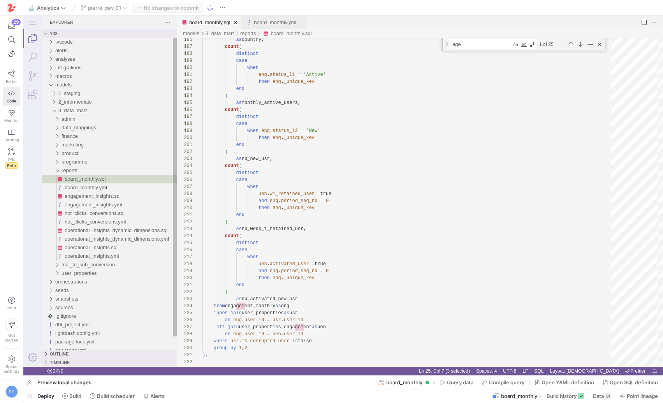
scroll to position [70, 17]
click at [124, 9] on icon at bounding box center [125, 7] width 5 height 5
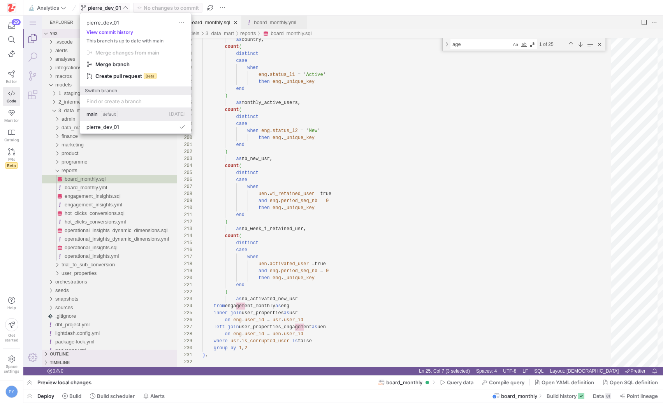
click at [160, 133] on span "default" at bounding box center [164, 136] width 9 height 7
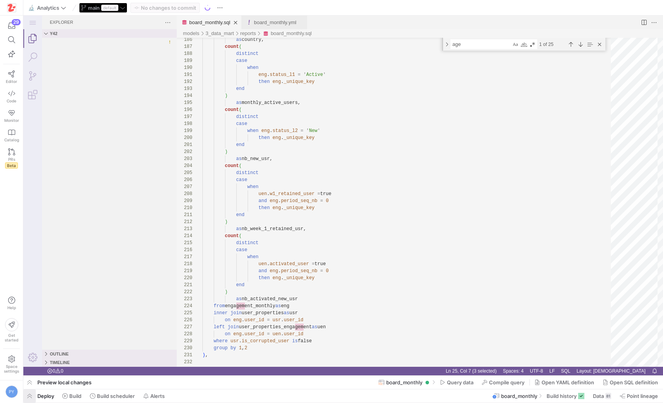
click at [33, 396] on span "button" at bounding box center [29, 395] width 12 height 13
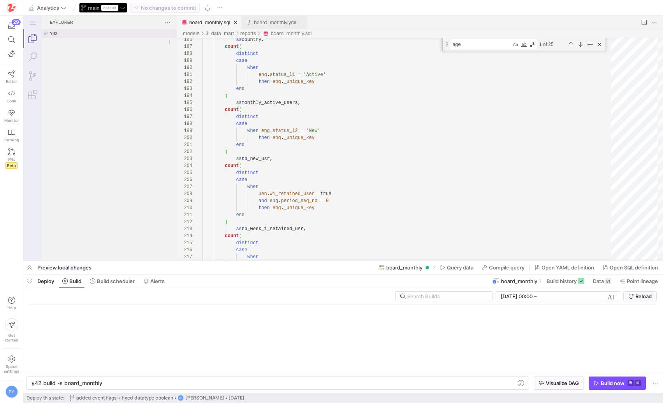
scroll to position [0, 70]
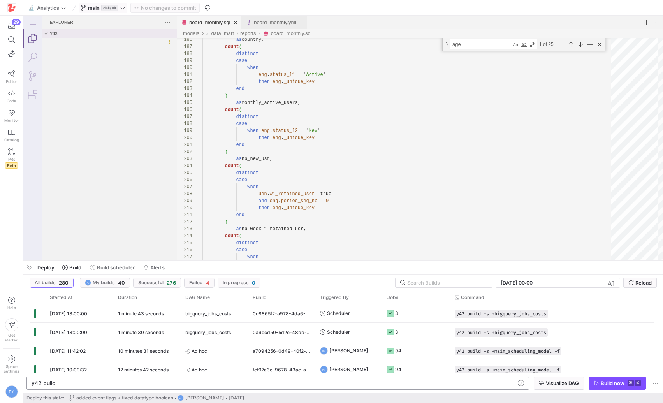
click at [179, 182] on div "y42 build" at bounding box center [180, 178] width 3 height 7
click at [558, 350] on span "button" at bounding box center [556, 351] width 8 height 8
click at [182, 182] on div "y42 build -s +board_monthly+" at bounding box center [180, 178] width 3 height 7
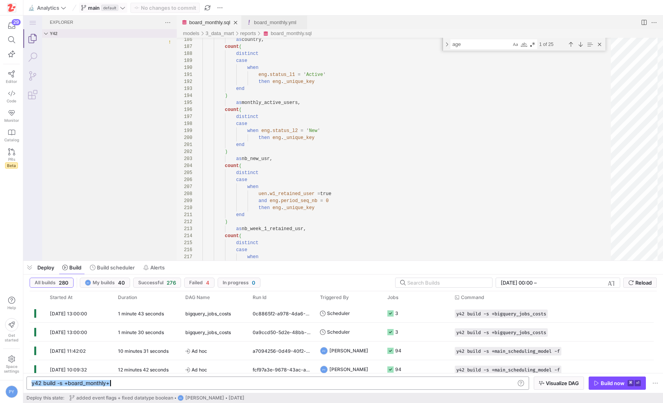
click at [182, 182] on div "y42 build -s +board_monthly+" at bounding box center [180, 178] width 3 height 7
click at [7, 76] on link "Editor" at bounding box center [11, 76] width 17 height 19
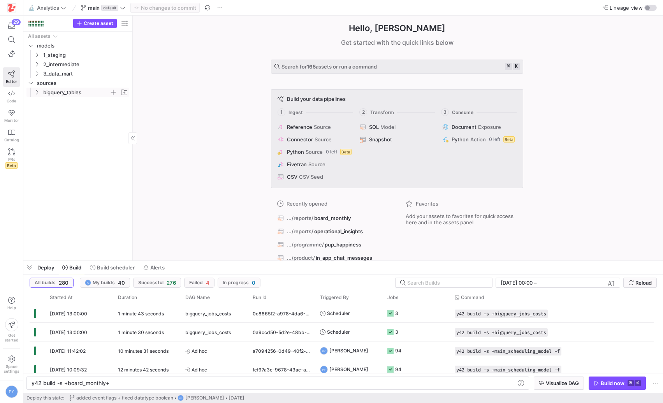
click at [36, 93] on icon "Press SPACE to select this row." at bounding box center [36, 92] width 5 height 5
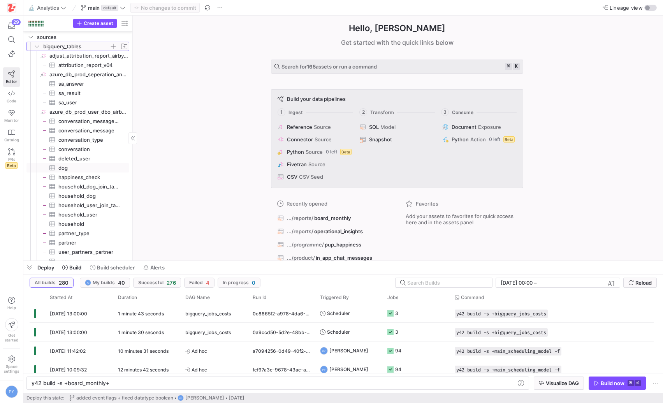
scroll to position [43, 0]
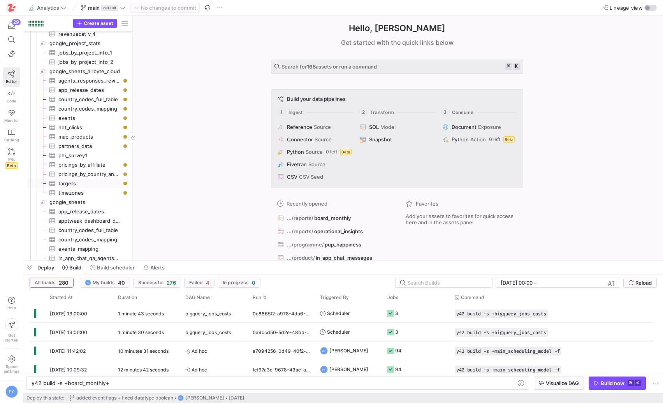
click at [78, 184] on span "targets​​​​​​​​​" at bounding box center [89, 183] width 62 height 9
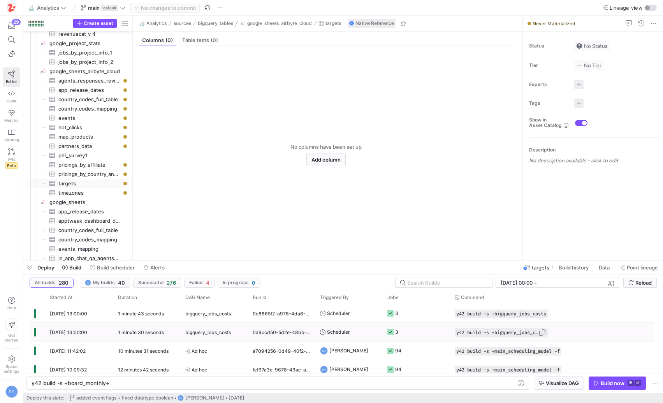
click at [546, 334] on span "button" at bounding box center [543, 333] width 8 height 8
click at [560, 350] on span "button" at bounding box center [556, 351] width 8 height 8
click at [461, 380] on div "y42 build -s +board_monthly+" at bounding box center [274, 383] width 484 height 6
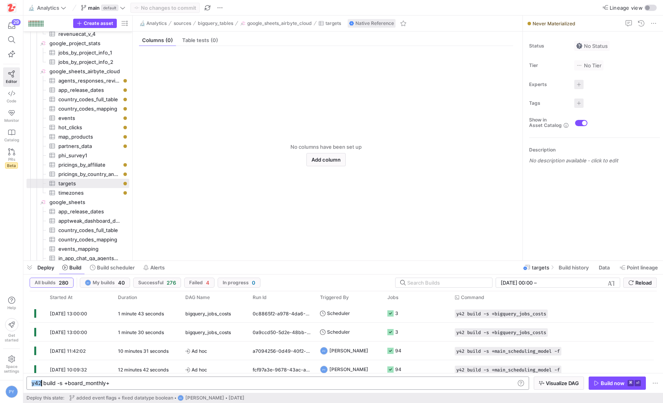
type textarea "y42 build -s +main_scheduling_model -f"
click at [605, 381] on div "Build now" at bounding box center [613, 383] width 24 height 6
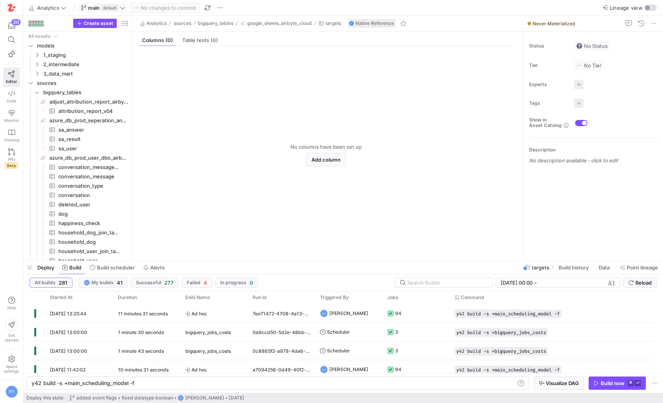
click at [95, 5] on span "main" at bounding box center [94, 8] width 12 height 6
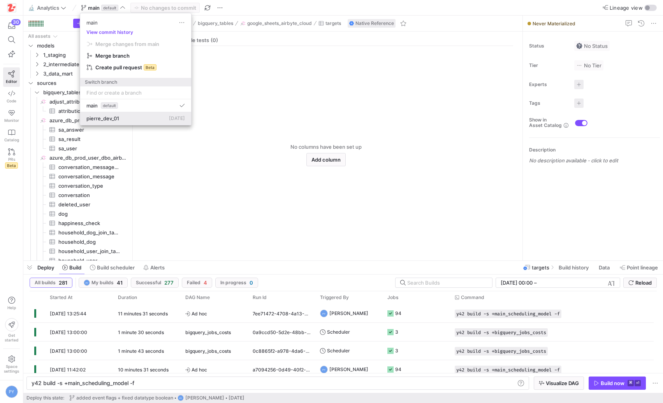
click at [112, 121] on span "pierre_dev_01" at bounding box center [102, 118] width 33 height 6
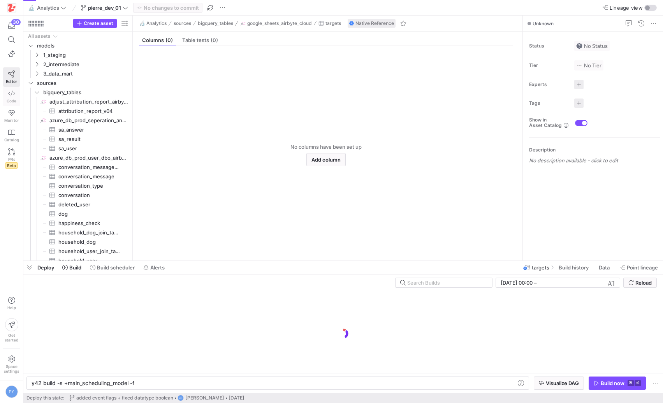
click at [11, 100] on span "Code" at bounding box center [12, 101] width 10 height 5
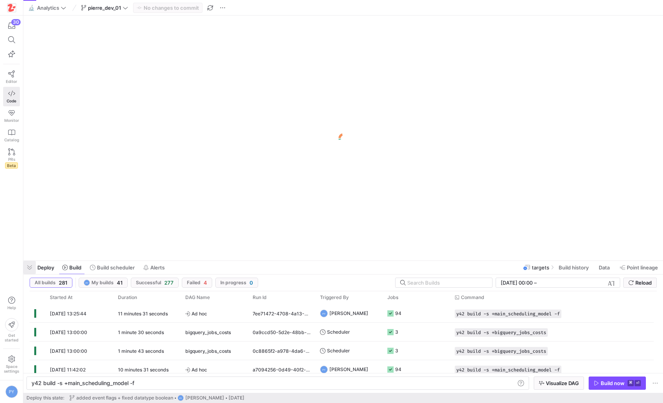
click at [30, 270] on span "button" at bounding box center [29, 267] width 12 height 13
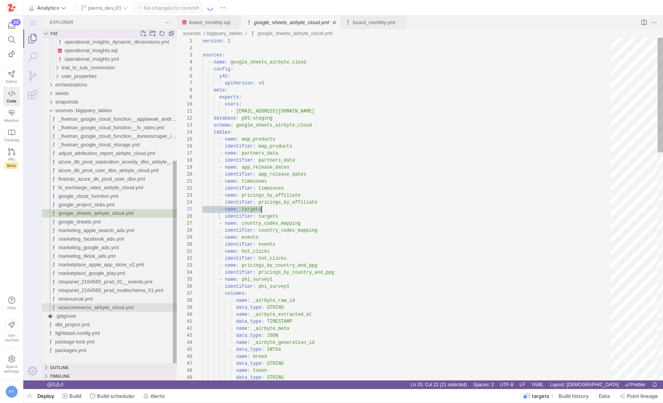
scroll to position [28, 59]
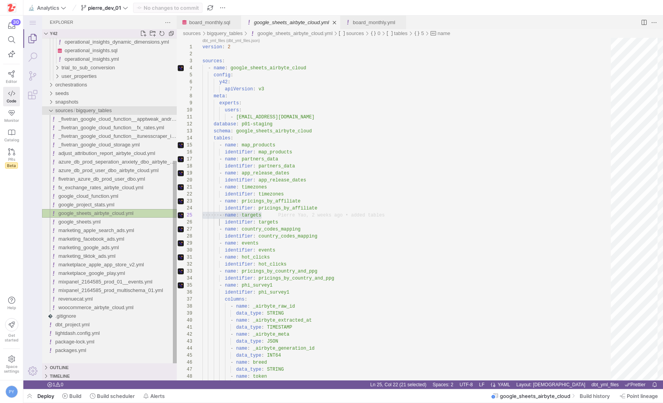
click at [52, 111] on div "bigquery_tables" at bounding box center [51, 110] width 12 height 9
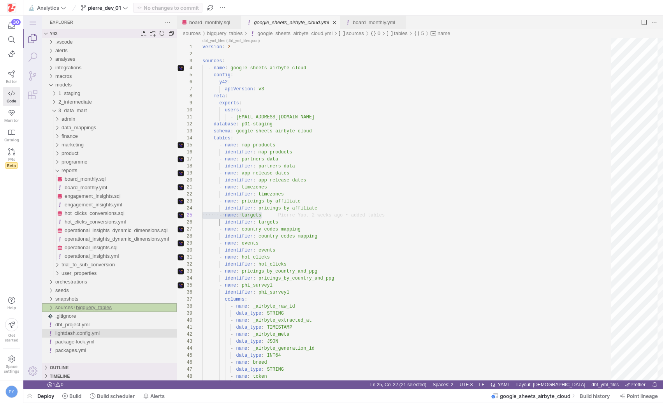
click at [67, 333] on span "lightdash.config.yml" at bounding box center [77, 333] width 44 height 6
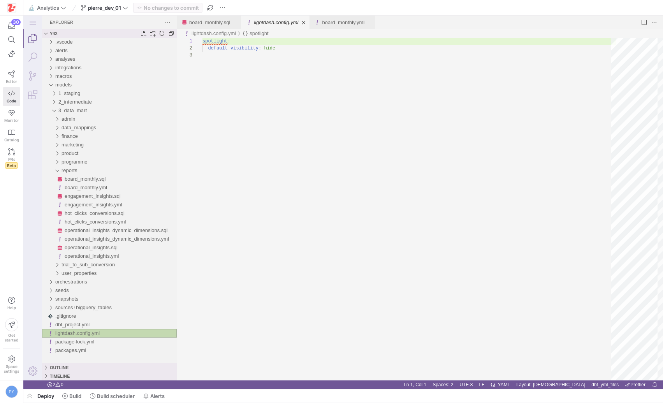
scroll to position [14, 0]
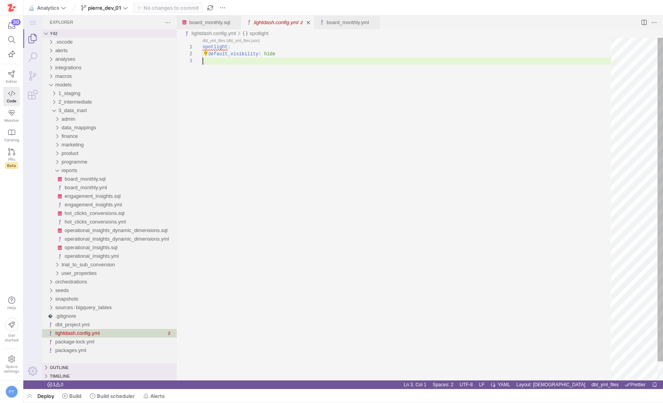
click at [338, 239] on div "spotlight : default_visibility : hide" at bounding box center [409, 219] width 414 height 363
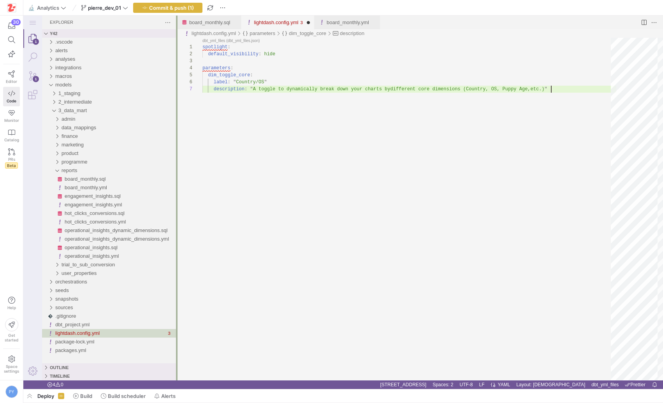
scroll to position [42, 349]
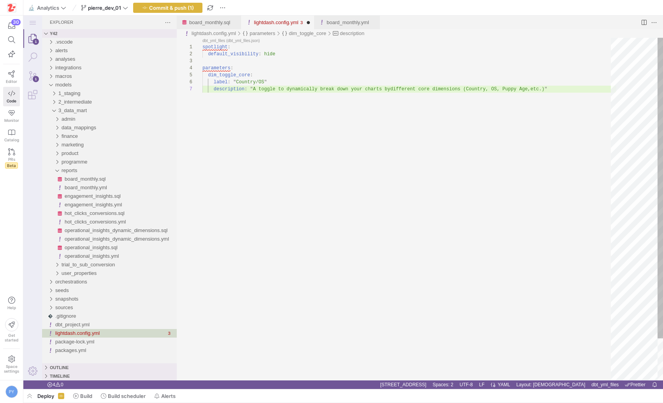
click at [236, 83] on div "spotlight : default_visibility : hide parameters : dim_toggle_core : label : " …" at bounding box center [409, 233] width 414 height 391
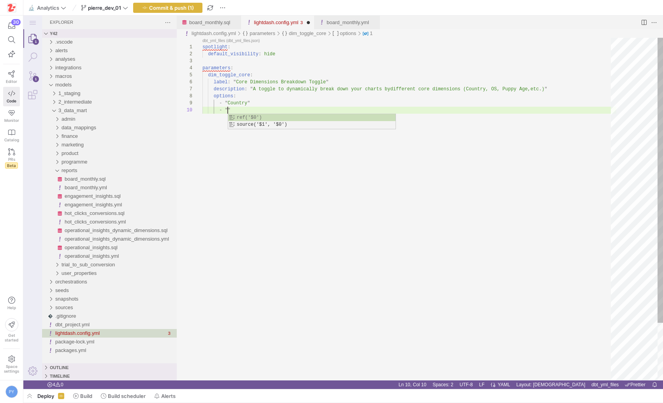
scroll to position [63, 25]
type textarea "spotlight: default_visibility: hide parameters: dim_toggle_core: label: "Core D…"
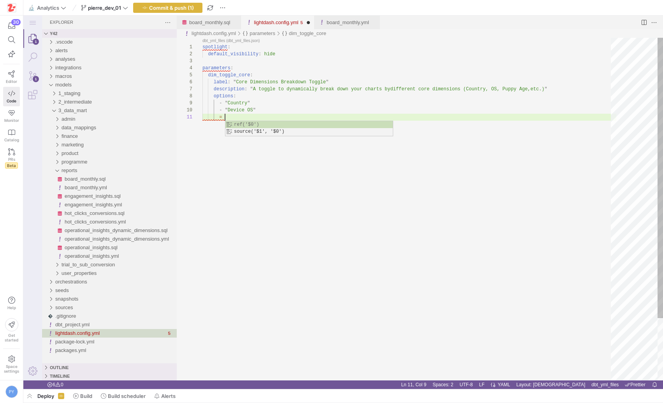
type textarea "="
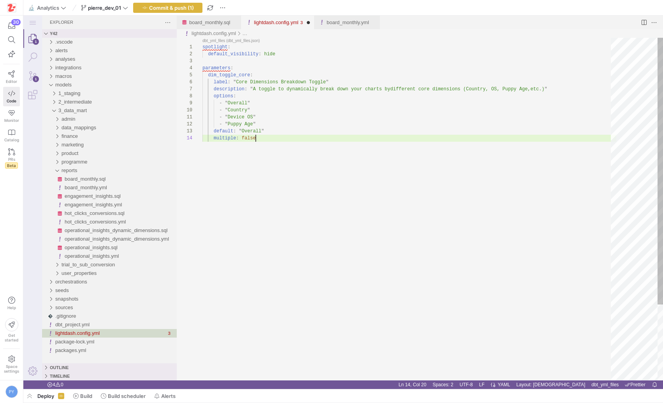
scroll to position [21, 53]
type textarea "- "Device OS" - "Puppy Age" default: "Overall" multiple: false"
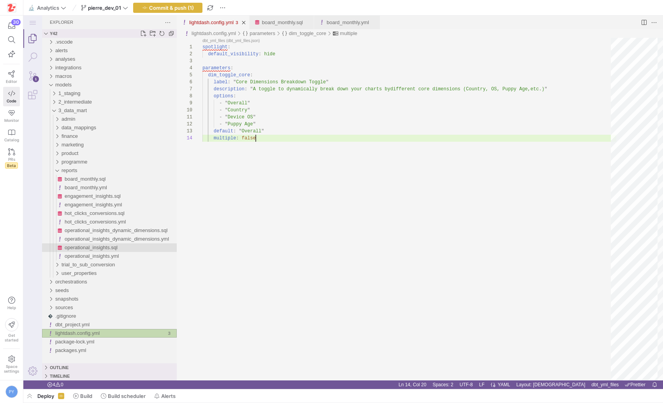
click at [115, 246] on span "operational_insights.sql" at bounding box center [91, 248] width 53 height 6
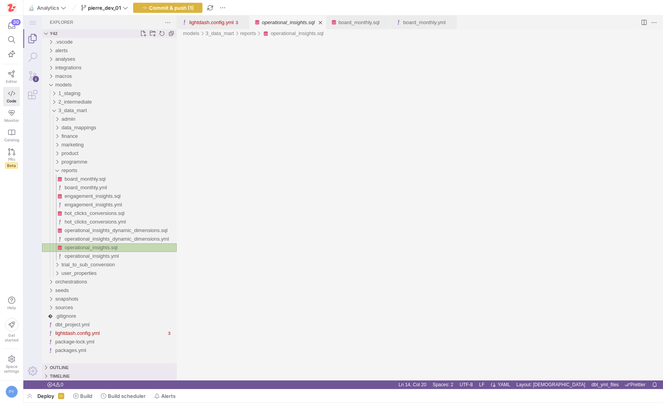
click at [115, 246] on span "operational_insights.sql" at bounding box center [91, 248] width 53 height 6
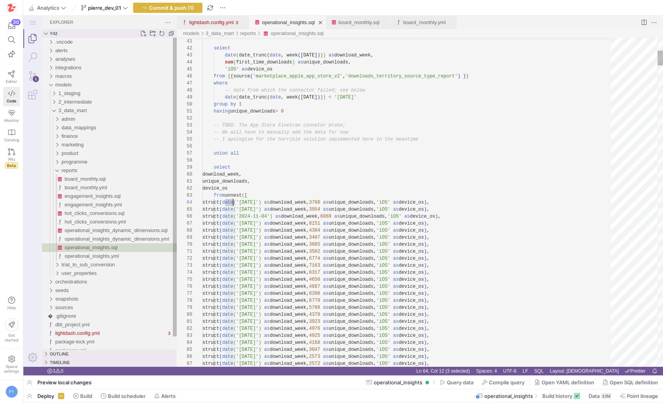
scroll to position [21, 31]
click at [297, 21] on link "operational_insights.sql" at bounding box center [288, 22] width 53 height 6
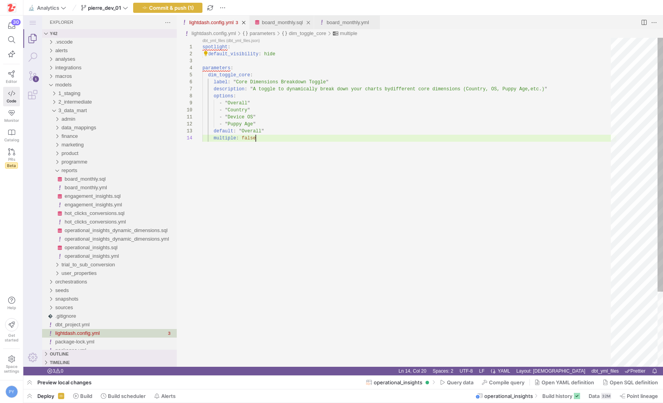
scroll to position [21, 53]
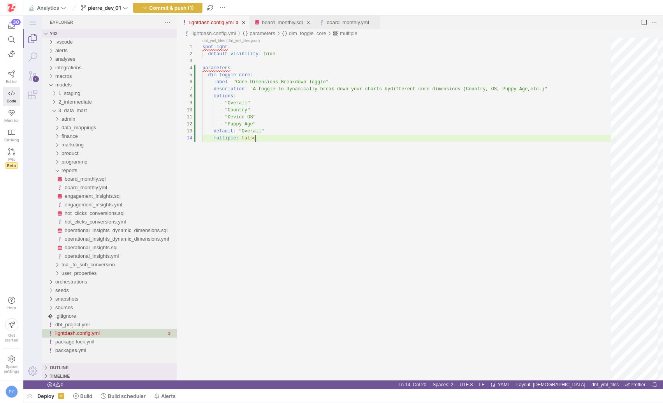
click at [281, 25] on link "board_monthly.sql" at bounding box center [282, 22] width 41 height 6
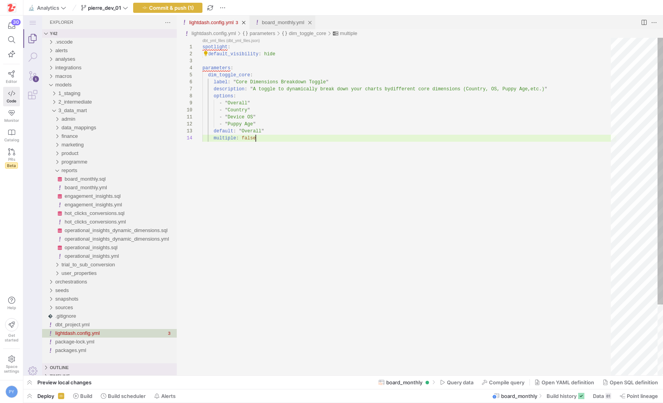
scroll to position [21, 53]
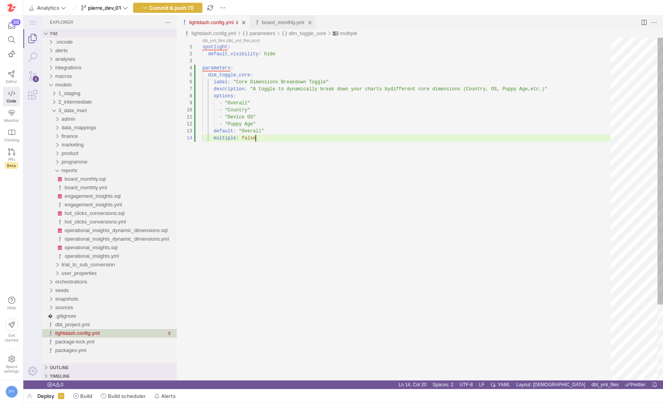
click at [281, 25] on link "board_monthly.yml" at bounding box center [283, 22] width 42 height 6
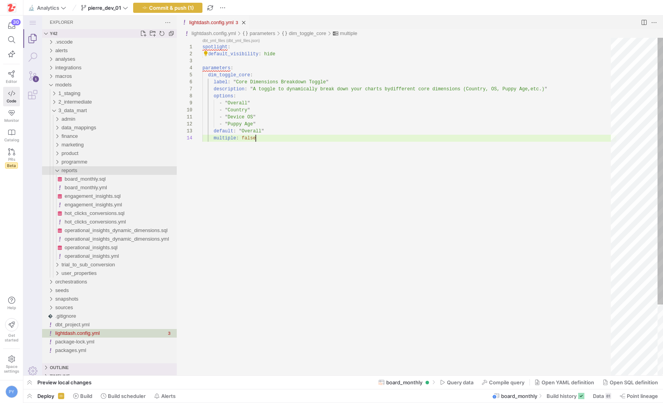
scroll to position [21, 53]
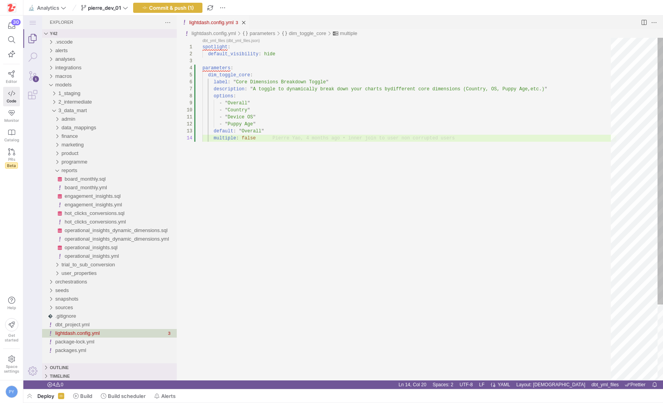
click at [253, 255] on div "spotlight : default_visibility : hide parameters : dim_toggle_core : label : " …" at bounding box center [409, 258] width 414 height 440
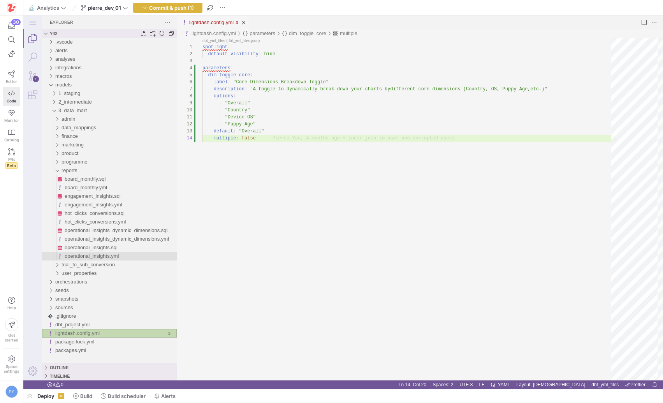
click at [99, 260] on div "operational_insights.yml" at bounding box center [121, 256] width 112 height 9
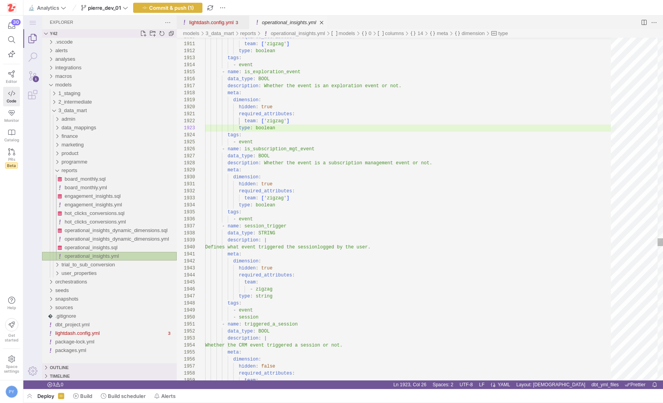
click at [99, 260] on div "operational_insights.yml" at bounding box center [121, 256] width 112 height 9
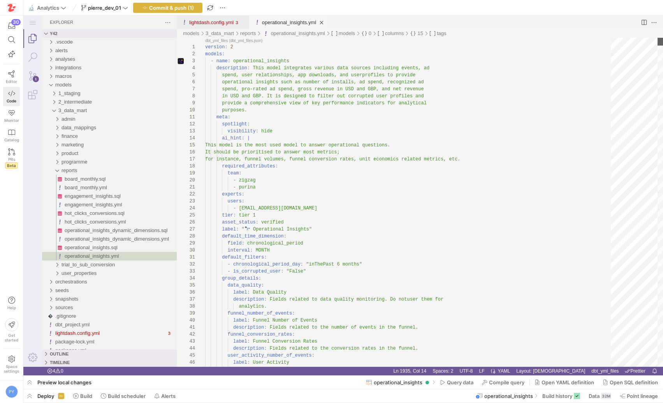
click at [659, 16] on html "operational_insights.yml — y42 — Code - OSS — y42 1 Explorer y42 .vscode alerts…" at bounding box center [343, 16] width 640 height 0
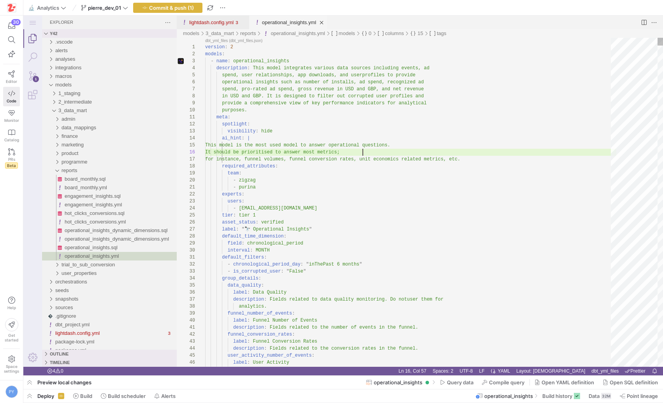
scroll to position [35, 158]
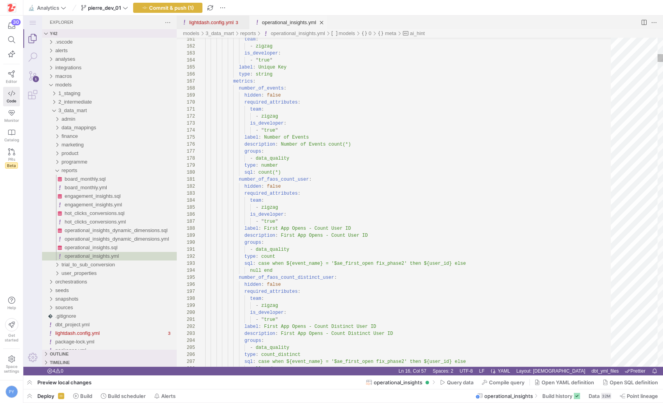
scroll to position [0, 107]
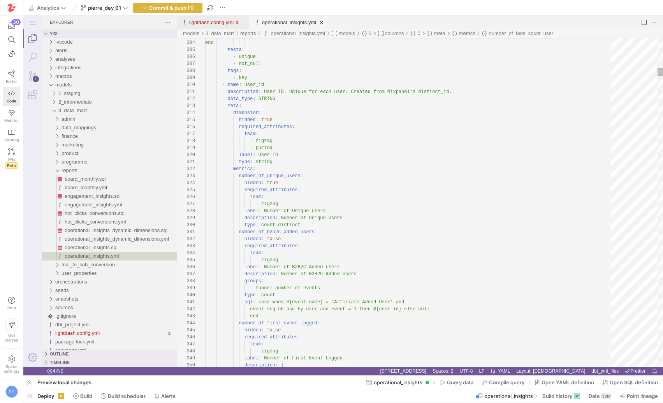
type textarea "type: string metrics: number_of_unique_users: hidden: true required_attributes:…"
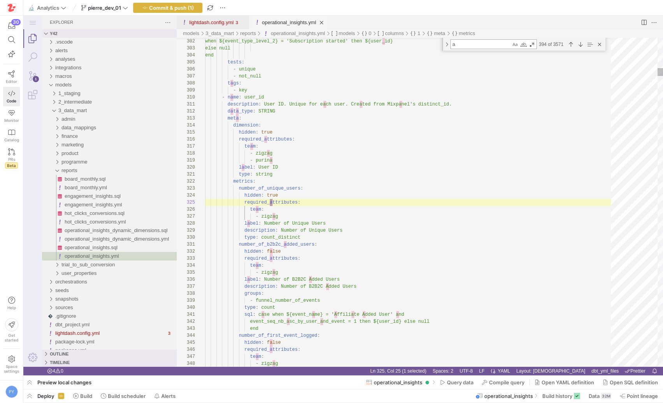
type textarea "ad"
type textarea "number_of_b2b2c_added_users: hidden: false required_attributes: team: - zigzag …"
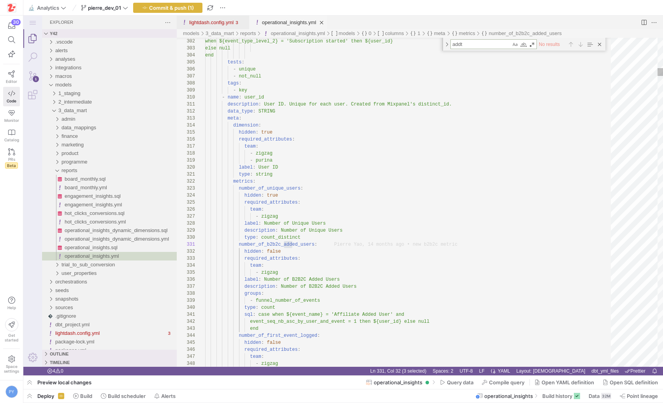
type textarea "add"
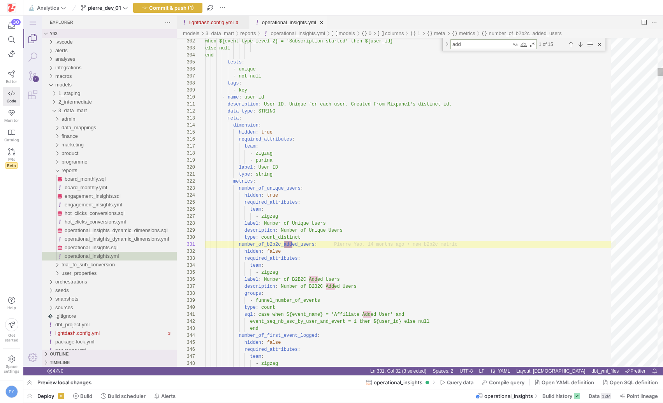
type textarea "hidden: true required_attributes: team: - zigzag description: | Intermediate fi…"
type textarea "addi"
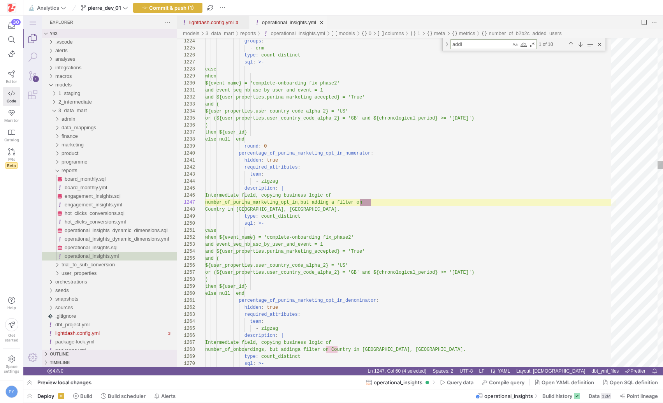
type textarea "- HOUR_OF_DAY_NUM additional_dimensions: # chronological_period_tz_hour: # hidd…"
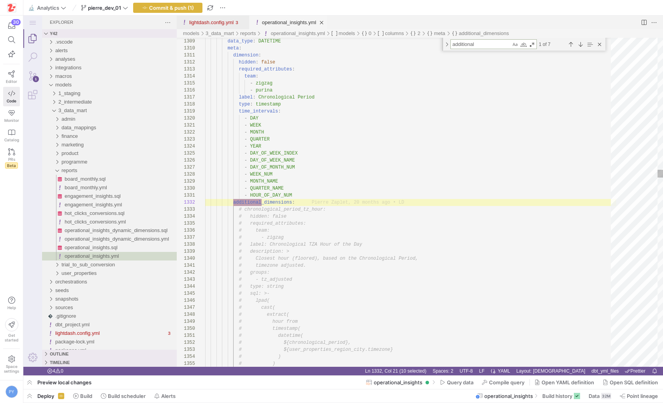
scroll to position [70, 56]
type textarea "additional"
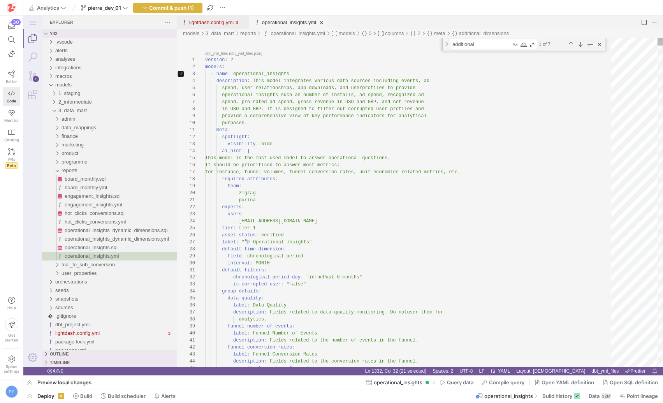
scroll to position [7, 31]
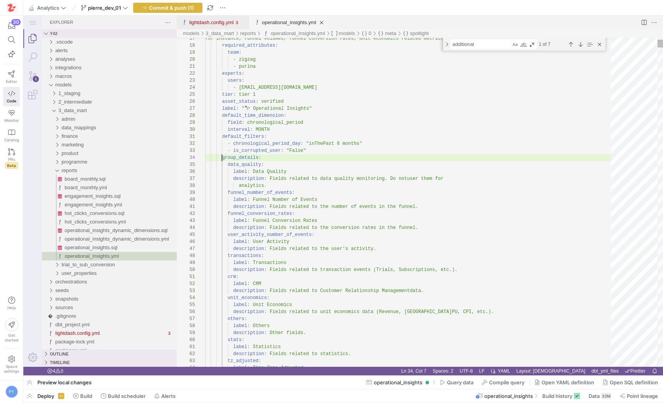
click at [201, 158] on div "operational_insights.yml, preview" at bounding box center [201, 157] width 10 height 7
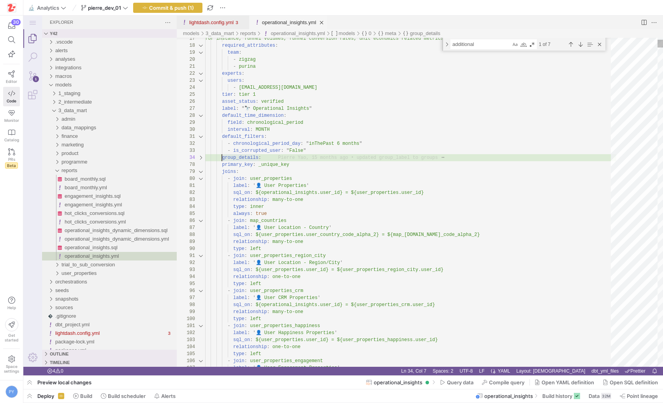
click at [201, 172] on div "operational_insights.yml, preview" at bounding box center [201, 171] width 10 height 7
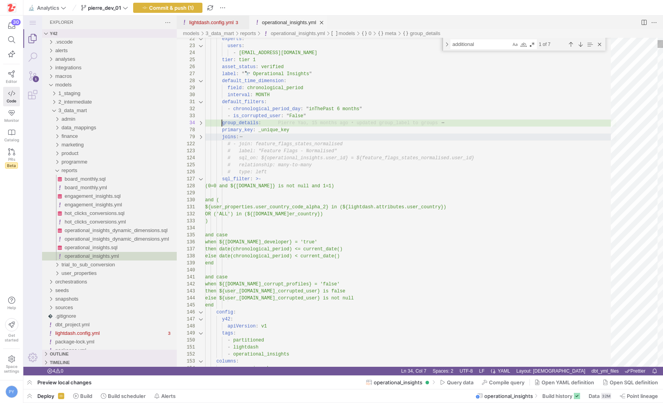
click at [201, 178] on div "operational_insights.yml, preview" at bounding box center [201, 179] width 10 height 7
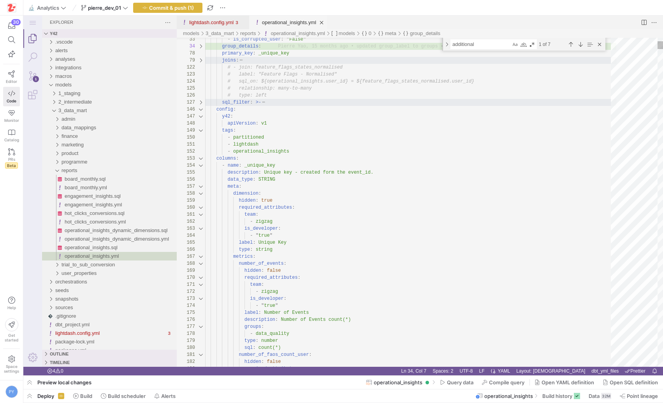
click at [201, 111] on div "operational_insights.yml, preview" at bounding box center [201, 109] width 10 height 7
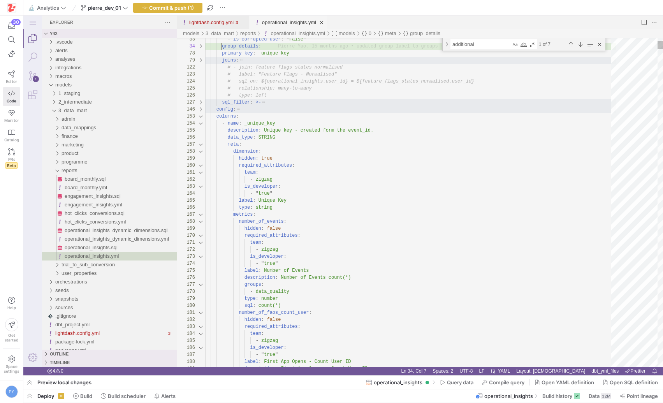
click at [201, 124] on div "operational_insights.yml, preview" at bounding box center [201, 123] width 10 height 7
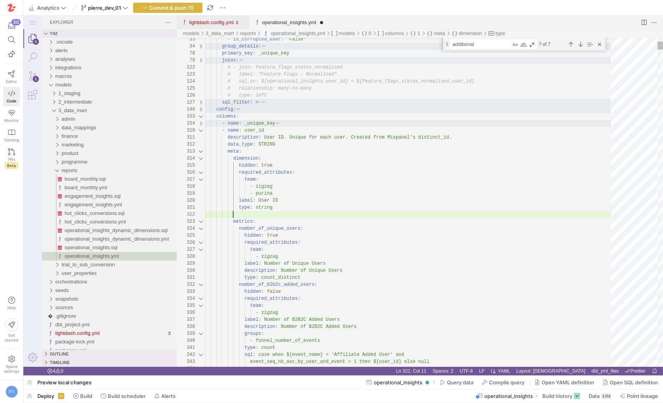
paste textarea "additional_dimensions"
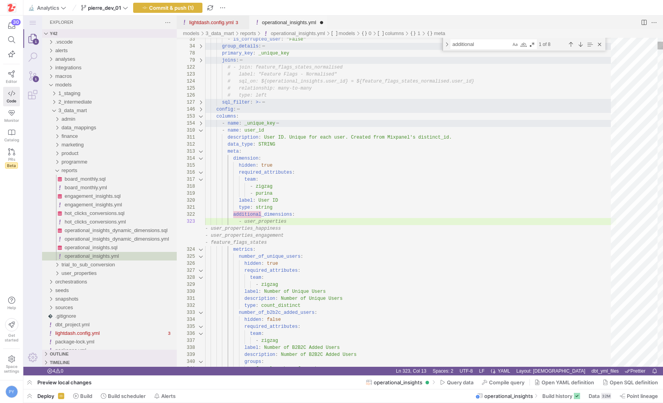
type textarea "hidden: true required_attributes: team: - zigzag - purina label: User ID type: …"
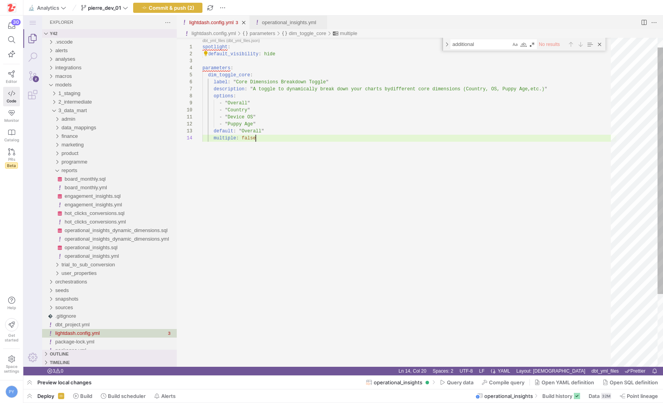
click at [226, 21] on link "lightdash.config.yml" at bounding box center [211, 22] width 44 height 6
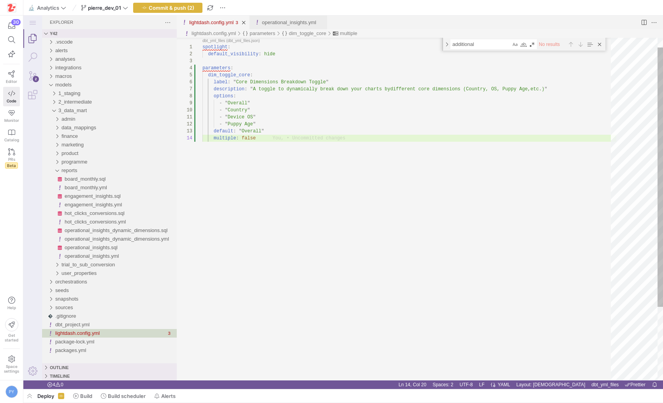
type textarea "spotlight: default_visibility: hide parameters: dim_toggle_core: label: "Core D…"
click at [225, 73] on div "spotlight : default_visibility : hide parameters : dim_toggle_core : label : " …" at bounding box center [409, 251] width 414 height 452
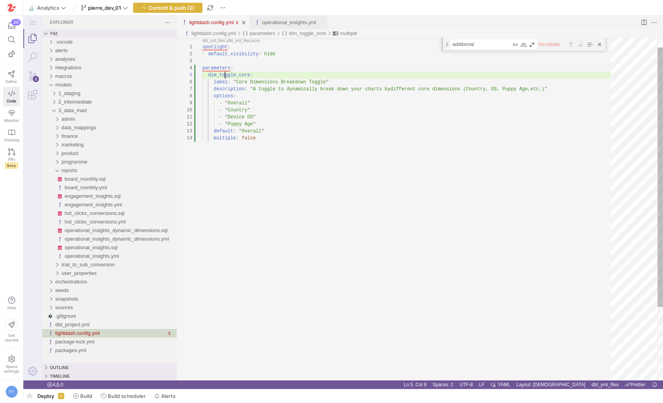
click at [225, 73] on div "spotlight : default_visibility : hide parameters : dim_toggle_core : label : " …" at bounding box center [409, 251] width 414 height 452
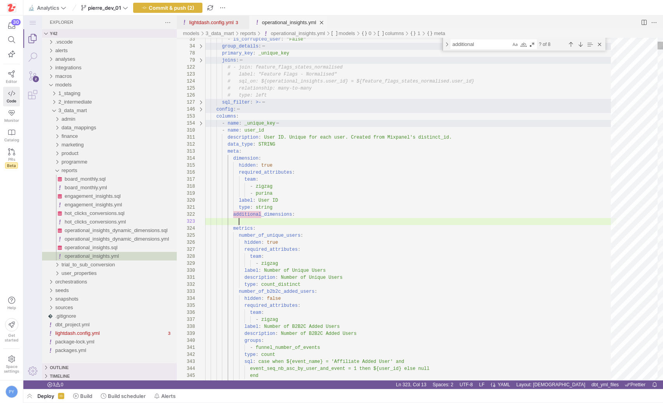
click at [272, 23] on link "operational_insights.yml" at bounding box center [289, 22] width 54 height 6
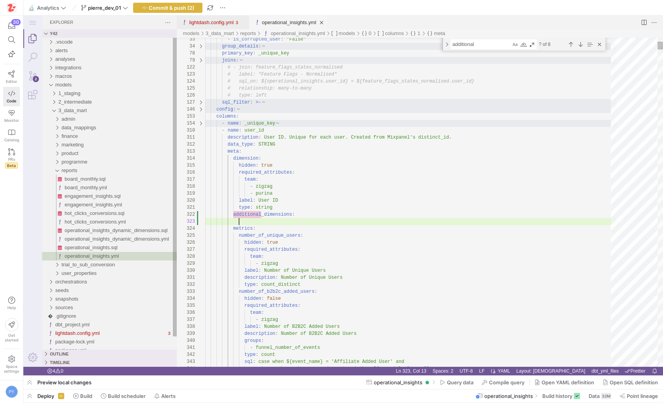
type textarea "hidden: true required_attributes: team: - zigzag - purina label: User ID type: …"
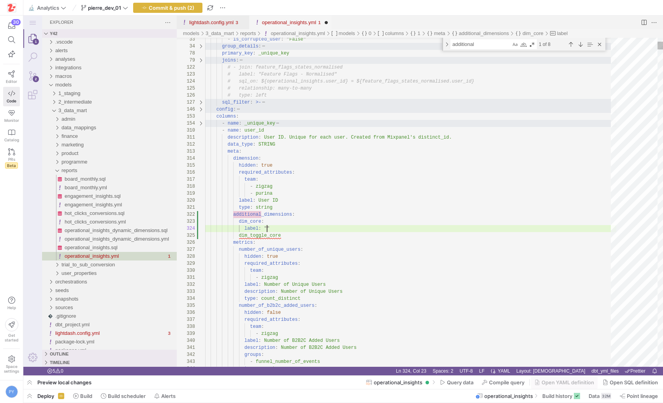
scroll to position [63, 65]
type textarea "hidden: true required_attributes: team: - zigzag - purina label: User ID type: …"
click at [220, 25] on div "lightdash.config.yml" at bounding box center [211, 23] width 44 height 14
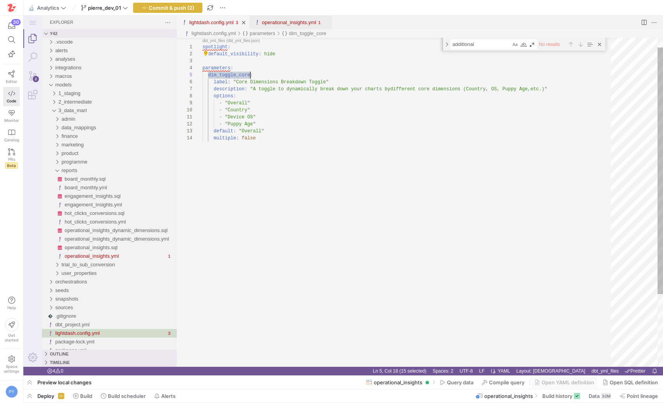
scroll to position [28, 48]
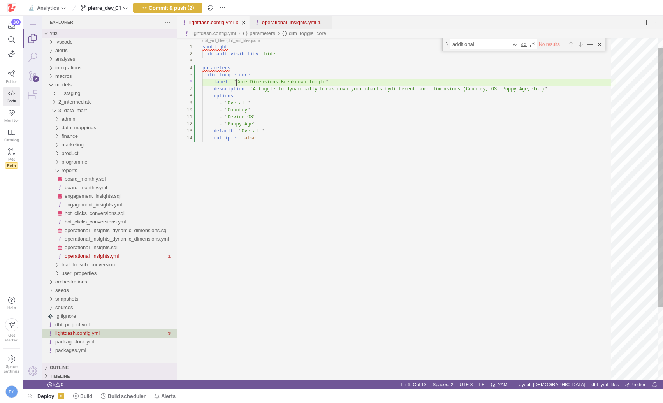
click at [235, 82] on div "spotlight : default_visibility : hide parameters : dim_toggle_core : label : " …" at bounding box center [409, 251] width 414 height 452
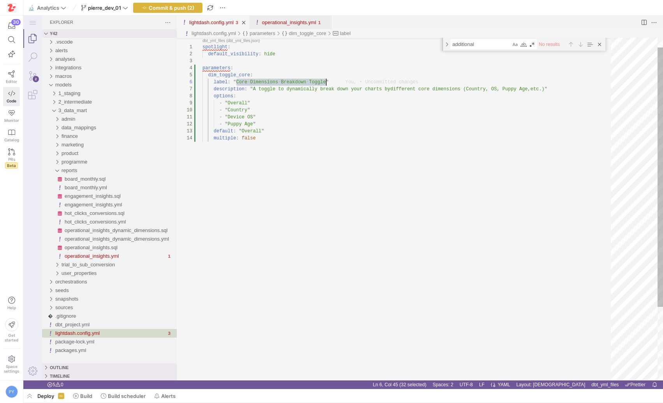
scroll to position [35, 124]
click at [285, 23] on link "operational_insights.yml" at bounding box center [289, 22] width 54 height 6
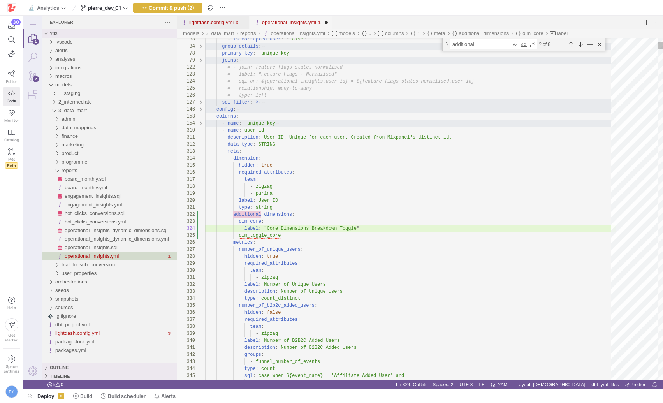
scroll to position [63, 152]
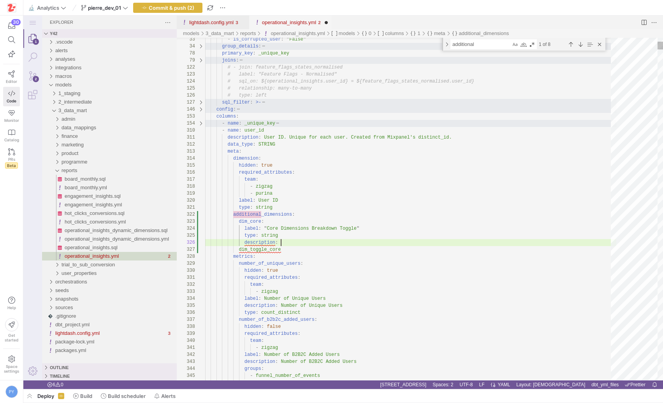
scroll to position [7, 76]
type textarea "type: string description: dim_toggle_core metrics: number_of_unique_users: hidd…"
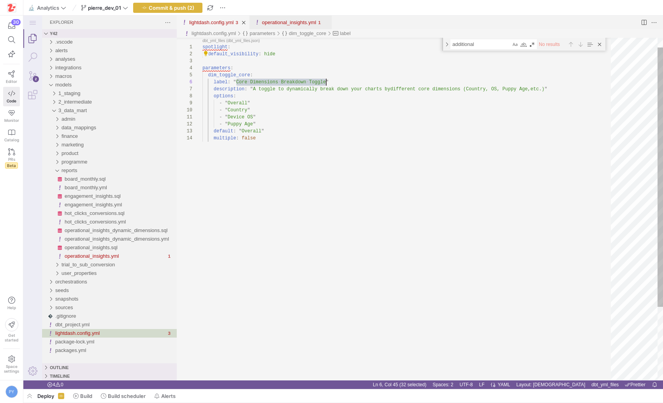
click at [217, 20] on link "lightdash.config.yml" at bounding box center [211, 22] width 44 height 6
click at [213, 89] on div "spotlight : default_visibility : hide parameters : dim_toggle_core : label : " …" at bounding box center [409, 251] width 414 height 452
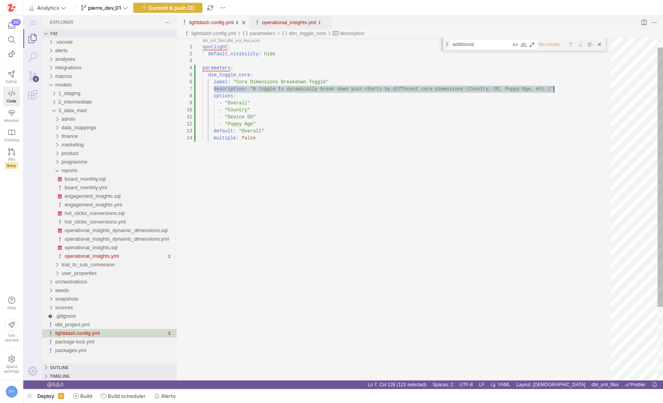
scroll to position [42, 351]
click at [271, 19] on link "operational_insights.yml" at bounding box center [289, 22] width 54 height 6
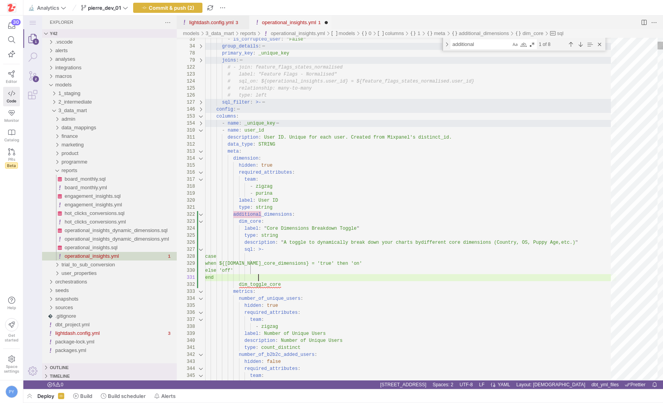
scroll to position [42, 53]
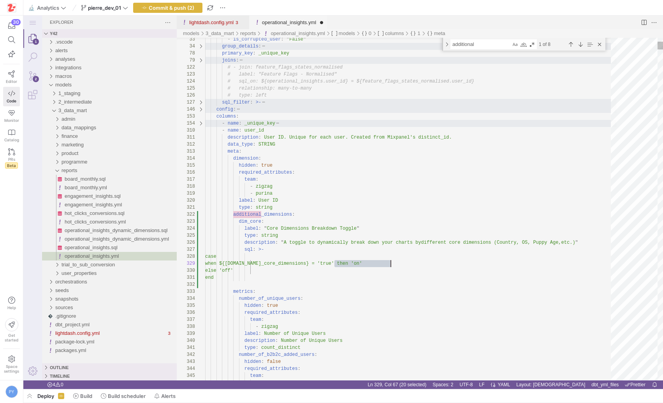
paste textarea "dim_toggle_core"
type textarea "type: string description: "A toggle to dynamically break down your charts by di…"
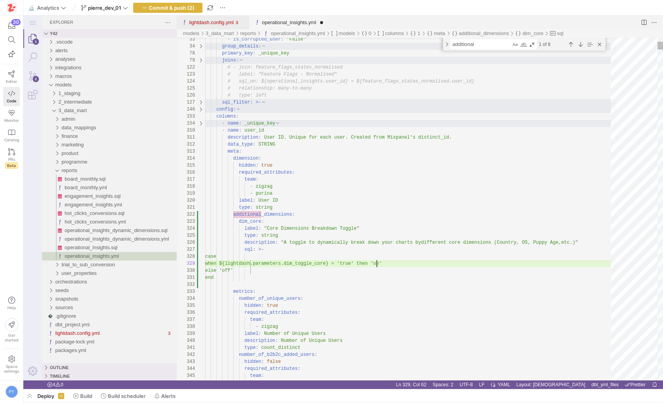
scroll to position [28, 172]
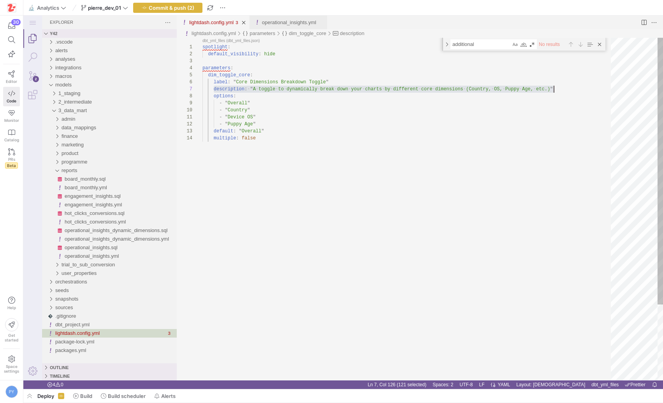
click at [214, 28] on div "lightdash.config.yml" at bounding box center [211, 23] width 44 height 14
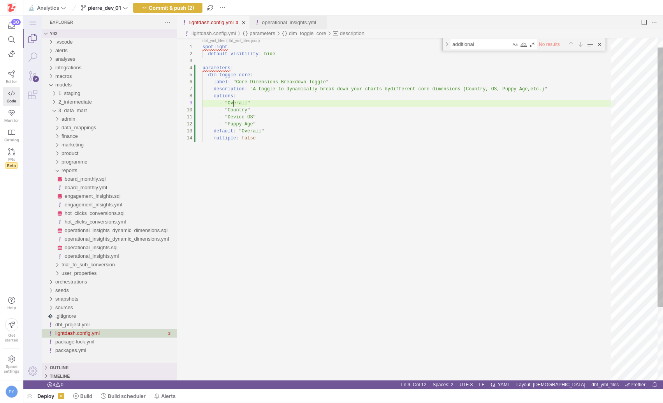
click at [234, 104] on div "spotlight : default_visibility : hide parameters : dim_toggle_core : label : " …" at bounding box center [409, 251] width 414 height 452
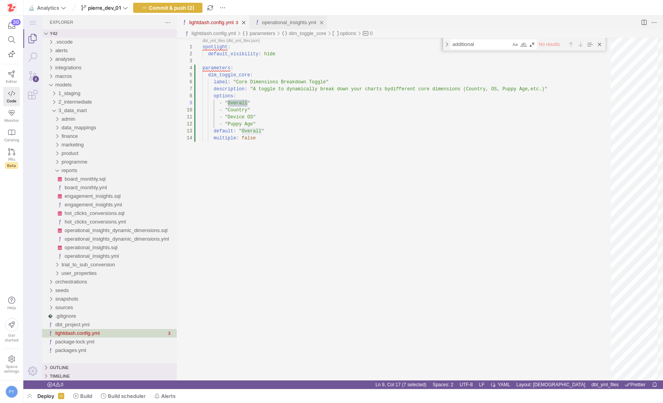
click at [288, 20] on link "operational_insights.yml" at bounding box center [289, 22] width 54 height 6
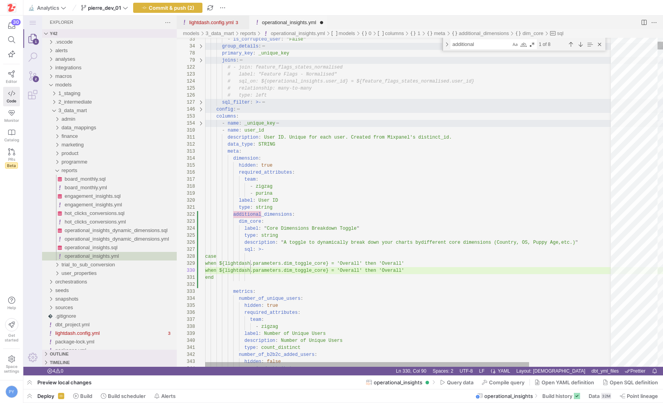
scroll to position [42, 53]
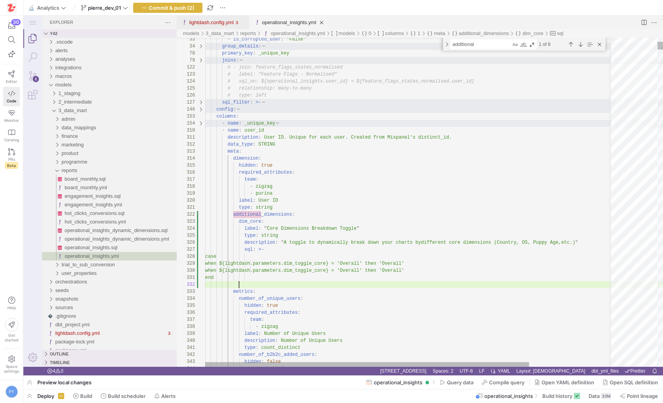
type textarea "type: string description: "A toggle to dynamically break down your charts by di…"
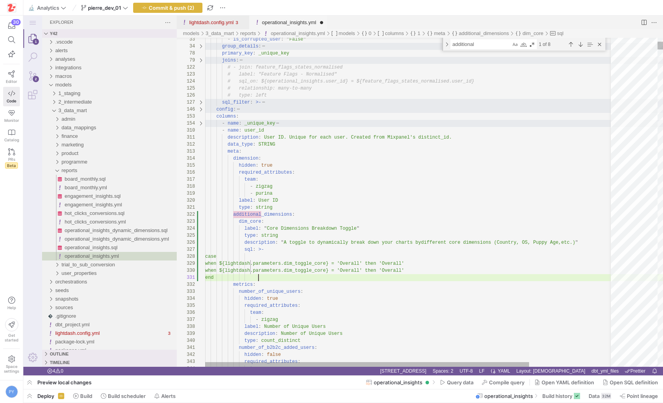
scroll to position [35, 53]
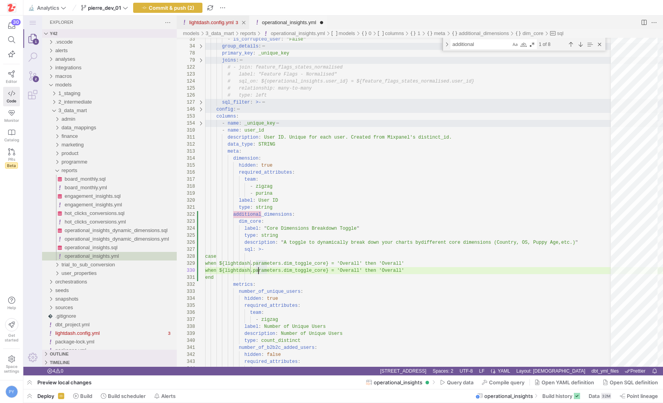
click at [202, 19] on link "lightdash.config.yml" at bounding box center [211, 22] width 44 height 6
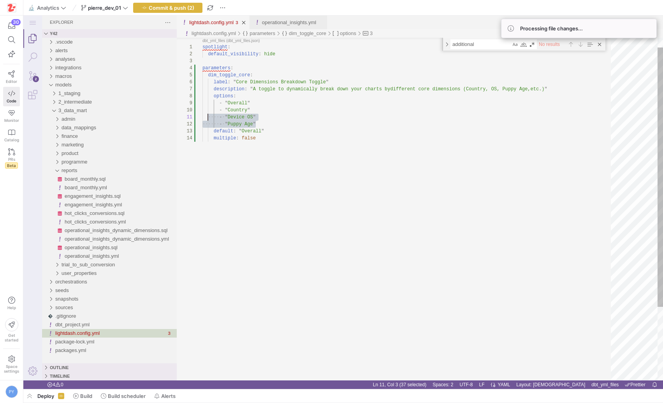
type textarea "spotlight: default_visibility: hide parameters: dim_toggle_core: label: "Core D…"
drag, startPoint x: 267, startPoint y: 123, endPoint x: 177, endPoint y: 109, distance: 90.7
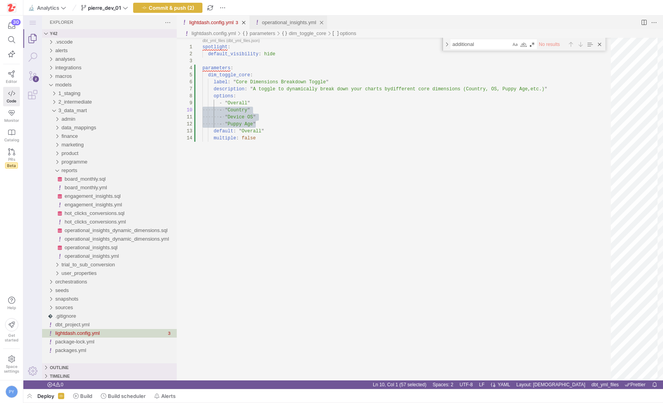
click at [296, 23] on link "operational_insights.yml" at bounding box center [289, 22] width 54 height 6
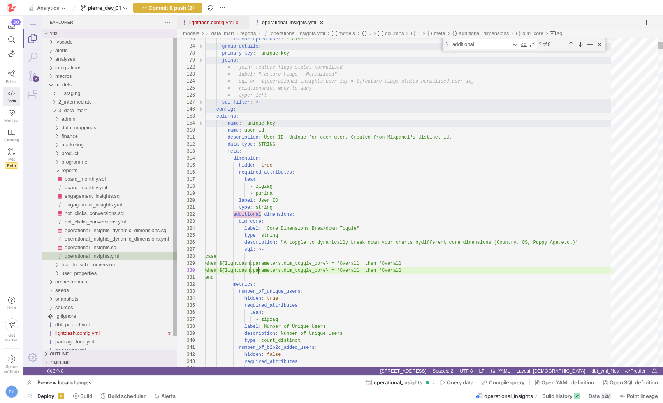
scroll to position [35, 53]
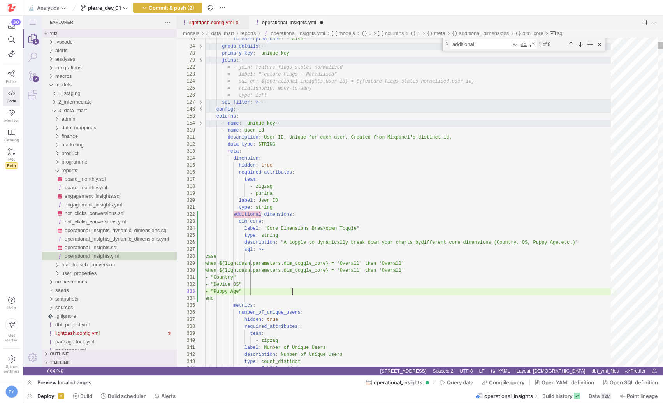
scroll to position [56, 87]
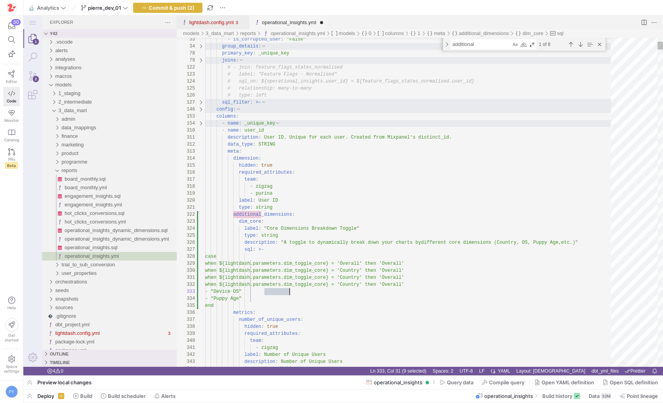
scroll to position [49, 84]
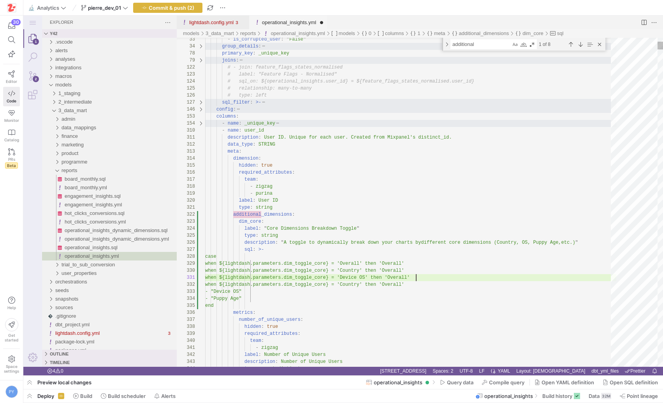
scroll to position [42, 211]
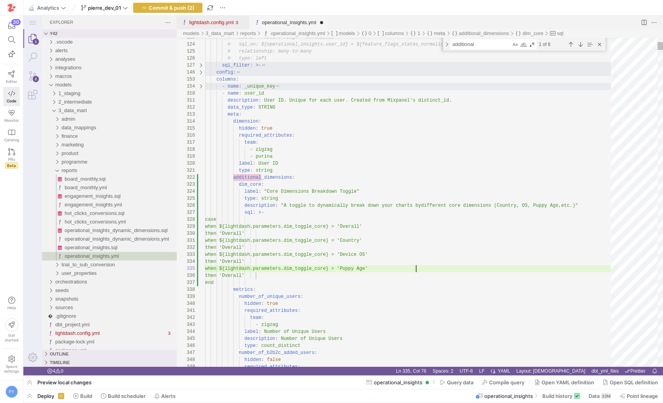
scroll to position [0, 211]
type textarea "when ${lightdash.parameters.dim_toggle_core} = 'Puppy Age' then 'Overall' end m…"
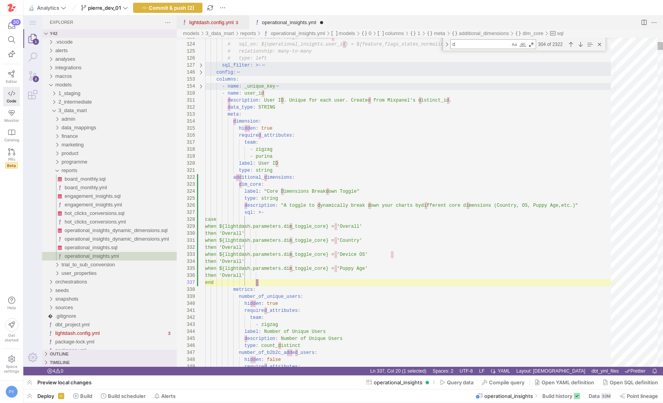
type textarea "de"
type textarea "user ever opened the app on any device. A user can only have one First App Open…"
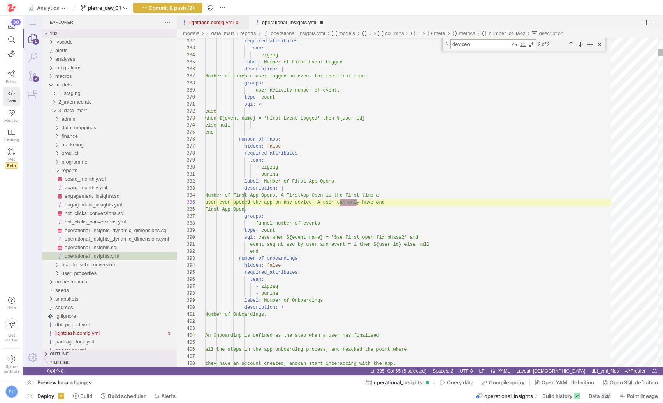
scroll to position [70, 152]
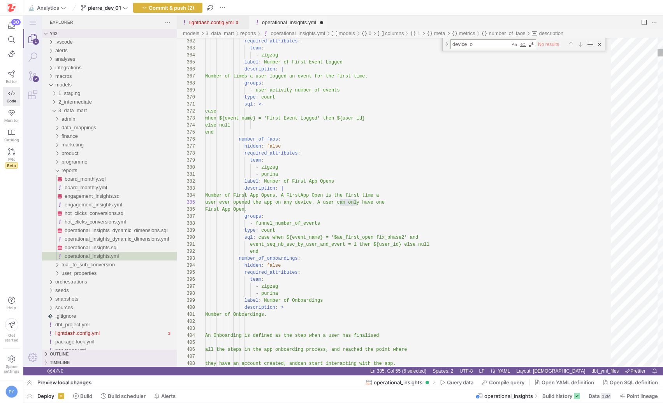
type textarea "device_os"
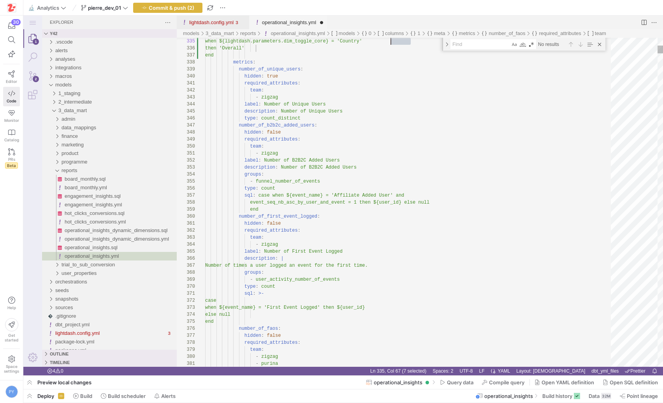
type textarea "when ${lightdash.parameters.dim_toggle_core} = 'Puppy Age' then 'Overall' end m…"
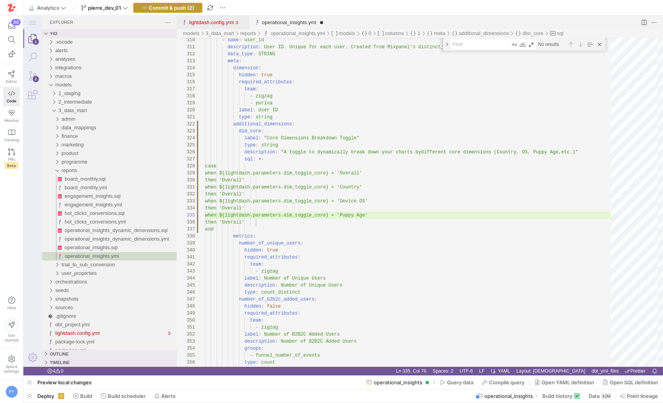
click at [189, 11] on span "button" at bounding box center [168, 7] width 69 height 9
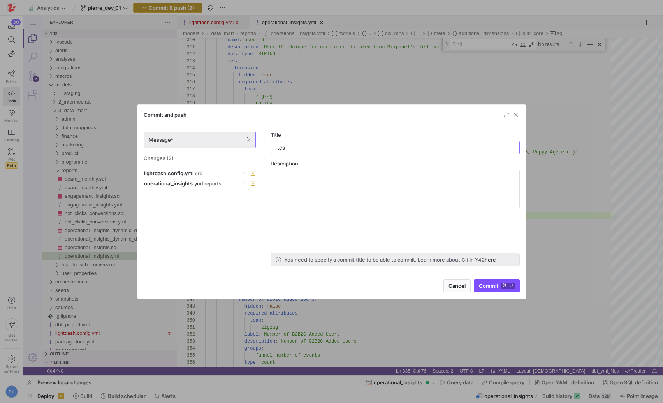
type input "test"
type input "WIP parameters"
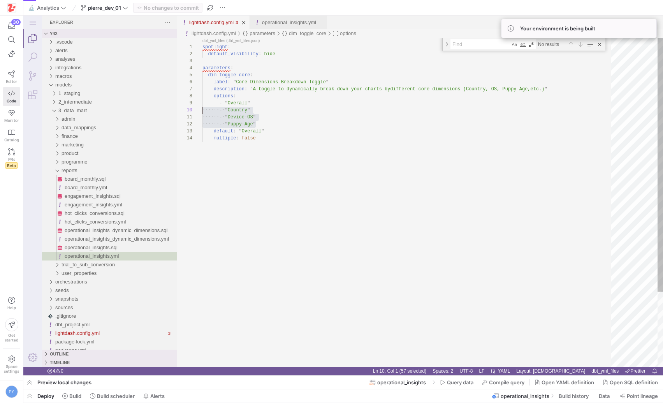
click at [220, 20] on link "lightdash.config.yml" at bounding box center [211, 22] width 44 height 6
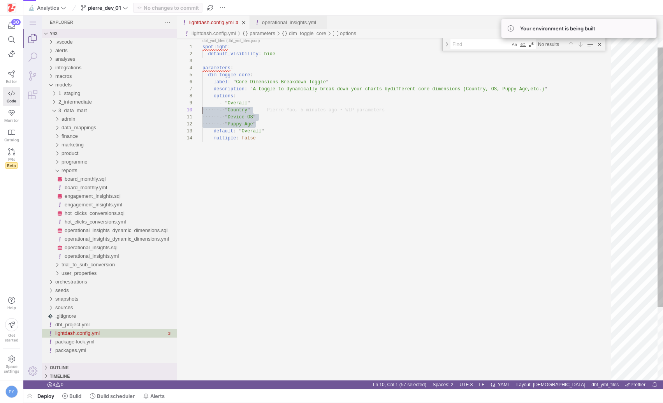
click at [292, 110] on div "spotlight : default_visibility : hide parameters : dim_toggle_core : label : " …" at bounding box center [409, 251] width 414 height 452
paste textarea "dim_toggle_core"
type textarea "spotlight: default_visibility: hide parameters: dim_toggle_core: label: "Core D…"
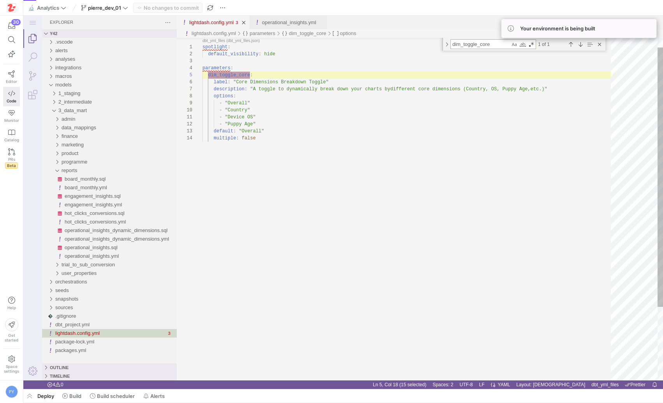
scroll to position [70, 48]
type textarea "dim_toggle_core"
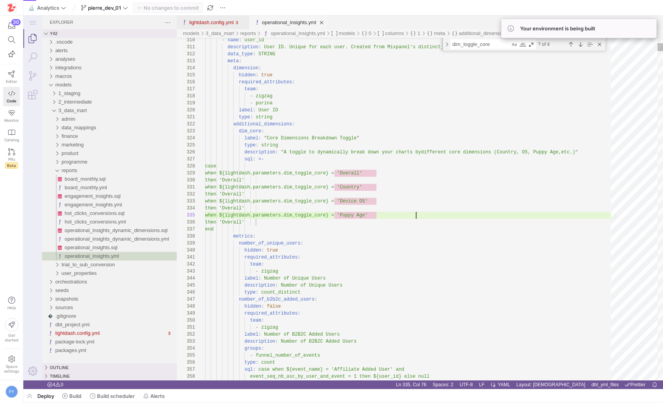
click at [277, 28] on div "operational_insights.yml" at bounding box center [289, 23] width 54 height 14
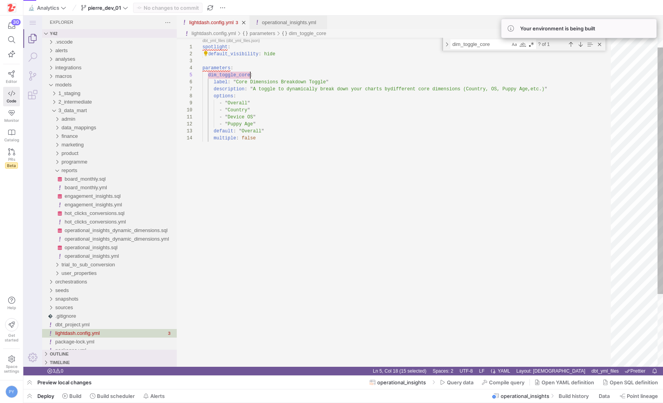
click at [222, 26] on div "lightdash.config.yml" at bounding box center [211, 23] width 44 height 14
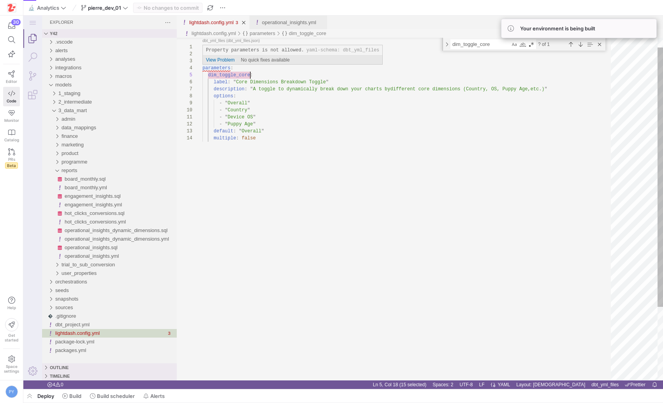
click at [223, 69] on div "spotlight : default_visibility : hide parameters : dim_toggle_core : label : " …" at bounding box center [409, 251] width 414 height 452
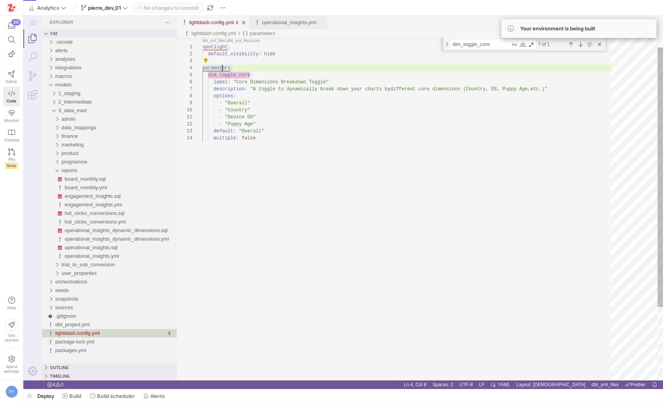
click at [288, 112] on div "spotlight : default_visibility : hide parameters : dim_toggle_core : label : " …" at bounding box center [409, 251] width 414 height 452
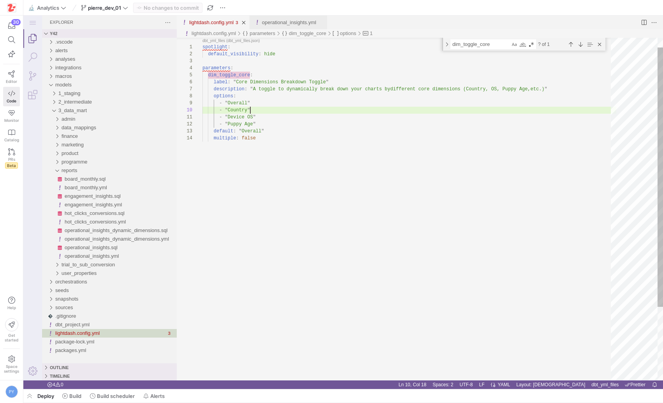
click at [310, 115] on div "spotlight : default_visibility : hide parameters : dim_toggle_core : label : " …" at bounding box center [409, 251] width 414 height 452
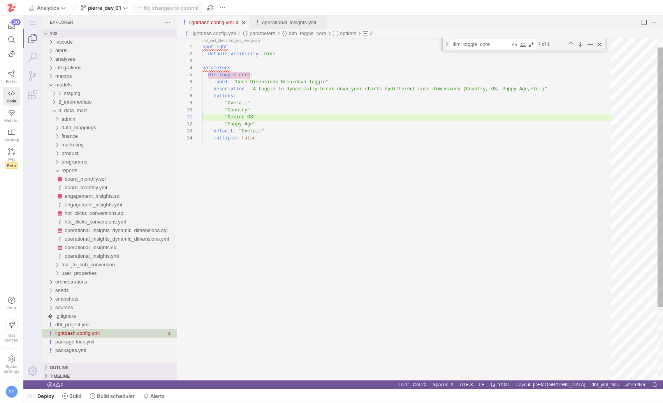
click at [234, 62] on div "spotlight : default_visibility : hide parameters : dim_toggle_core : label : " …" at bounding box center [409, 251] width 414 height 452
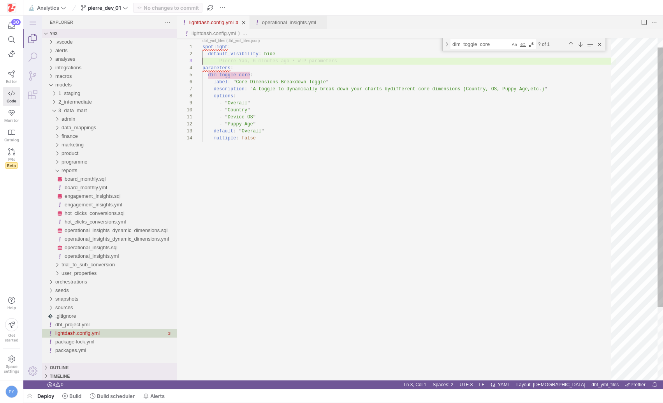
type textarea "- "Device OS" - "Puppy Age" default: "Overall" multiple: false"
click at [293, 144] on div "spotlight : default_visibility : hide parameters : dim_toggle_core : label : " …" at bounding box center [409, 251] width 414 height 452
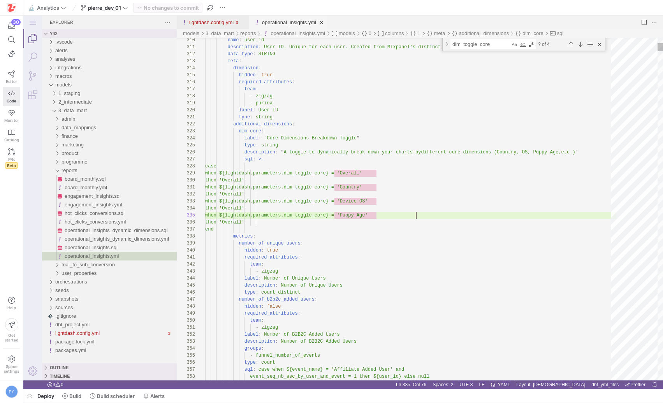
click at [287, 21] on link "operational_insights.yml" at bounding box center [289, 22] width 54 height 6
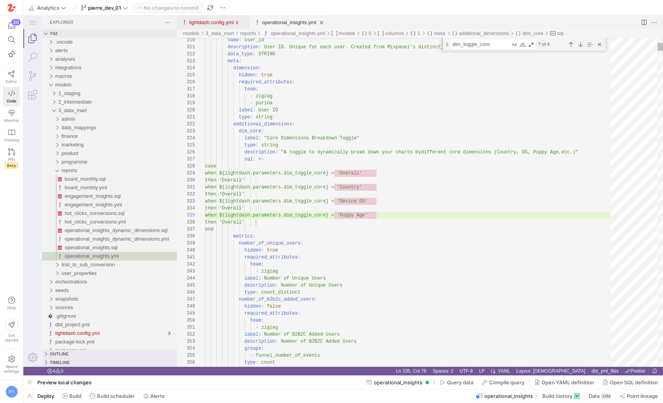
type textarea "type: string description: "A toggle to dynamically break down your charts by di…"
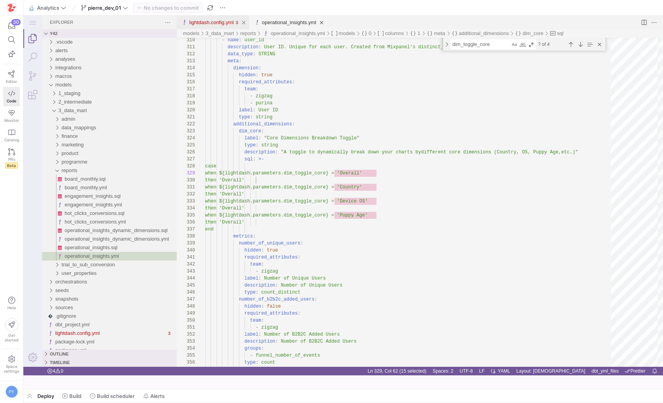
click at [209, 23] on link "lightdash.config.yml" at bounding box center [211, 22] width 44 height 6
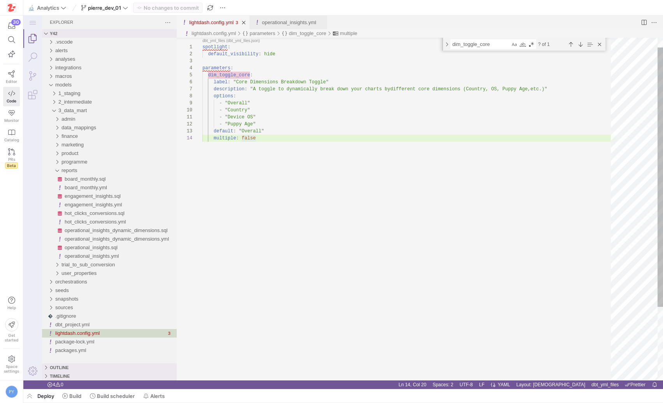
type textarea "false"
paste textarea "dim_toggle_cor"
type textarea "spotlight: default_visibility: hide parameters: dim_toggle_core: label: "Core D…"
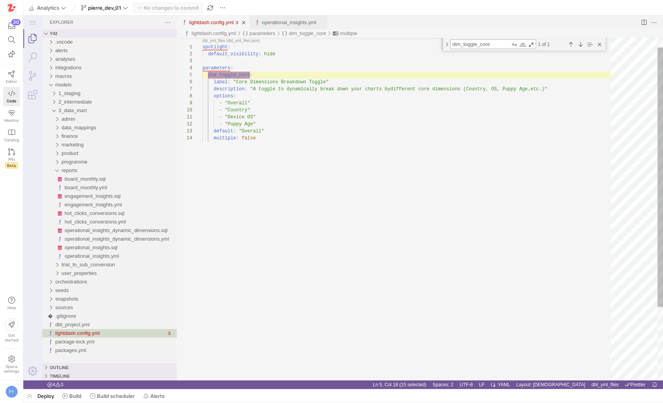
scroll to position [70, 48]
type textarea "dim_toggle_core"
click at [276, 113] on div "spotlight : default_visibility : hide parameters : dim_toggle_core : label : " …" at bounding box center [409, 251] width 414 height 452
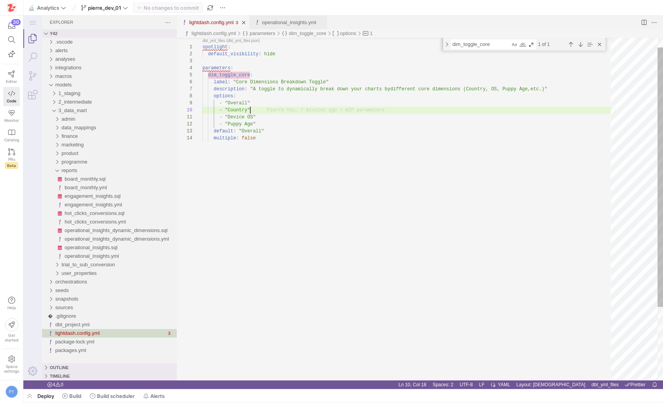
type textarea "- "Device OS" - "Puppy Age" default: "Overall" multiple: false"
click at [290, 136] on div "spotlight : default_visibility : hide parameters : dim_toggle_core : label : " …" at bounding box center [409, 251] width 414 height 452
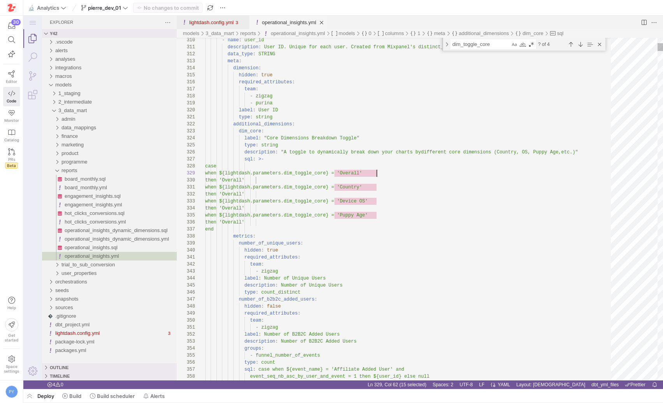
click at [285, 24] on link "operational_insights.yml" at bounding box center [289, 22] width 54 height 6
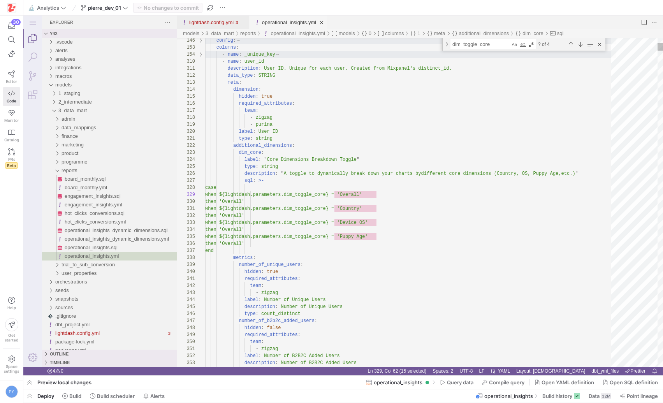
scroll to position [28, 144]
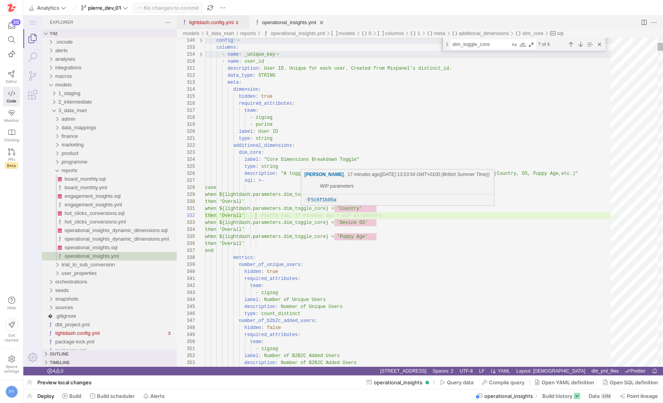
scroll to position [49, 96]
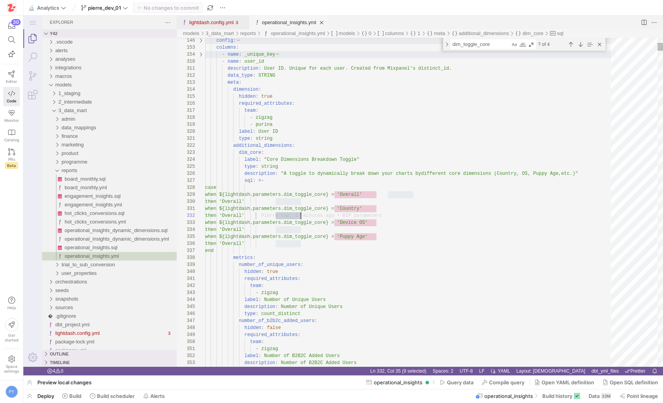
type textarea "'Overall'"
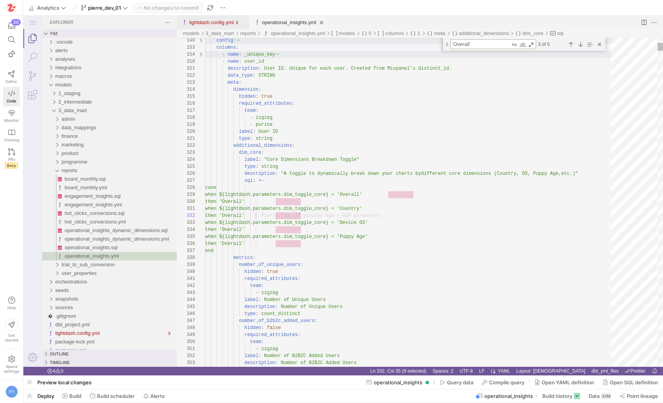
type textarea "when ${lightdash.parameters.dim_toggle_core} = 'Puppy Age' then 'Overall' end m…"
type textarea "user"
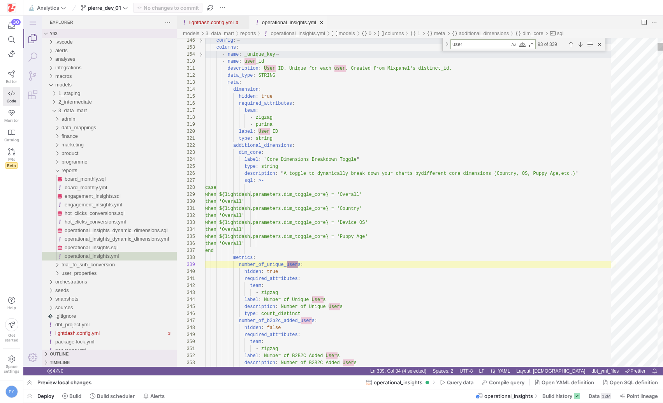
type textarea "- funnel_number_of_events type: count sql: case when ${event_name} = 'Affiliate…"
type textarea "user_"
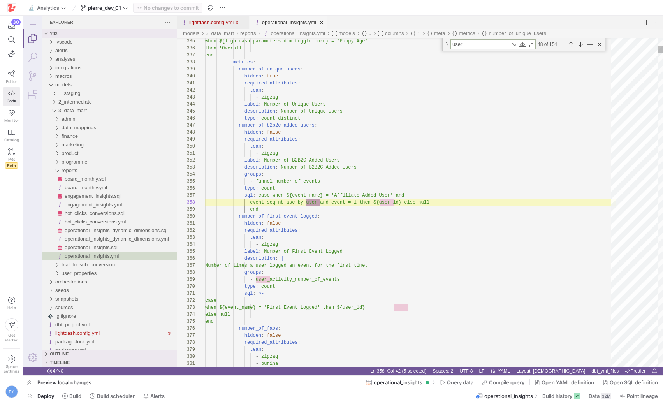
type textarea "when ${event_type_level_3} = 'Complete onboarding (COB)' and event_seq_nb_asc_b…"
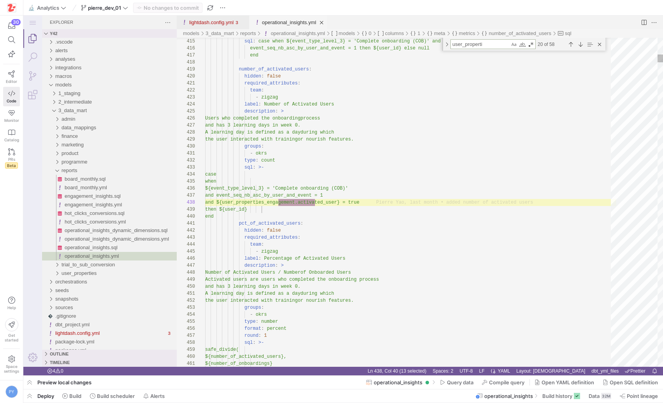
scroll to position [70, 110]
type textarea "user_properti"
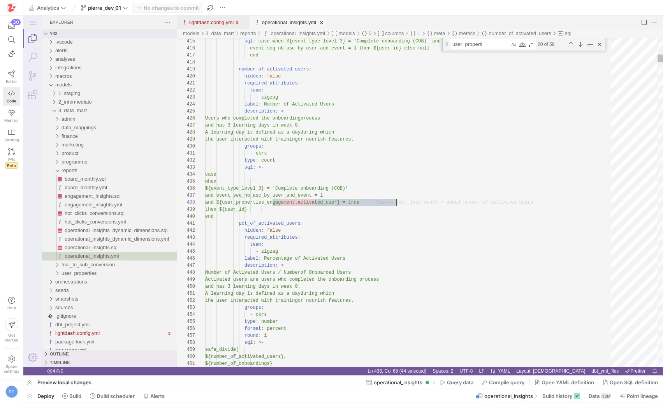
scroll to position [21, 191]
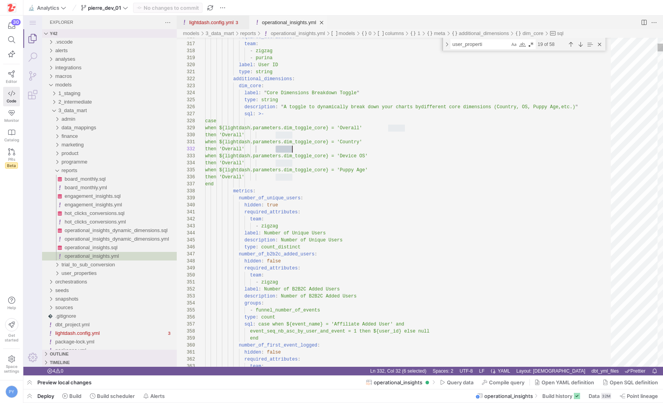
scroll to position [49, 96]
drag, startPoint x: 275, startPoint y: 150, endPoint x: 328, endPoint y: 150, distance: 53.0
paste textarea "${user_properties_engagement.activated_user}"
drag, startPoint x: 275, startPoint y: 163, endPoint x: 327, endPoint y: 163, distance: 52.2
paste textarea "fferent core dimensions (Country, OS, Puppy Age, etc.)" sql: >- case when ${lig…"
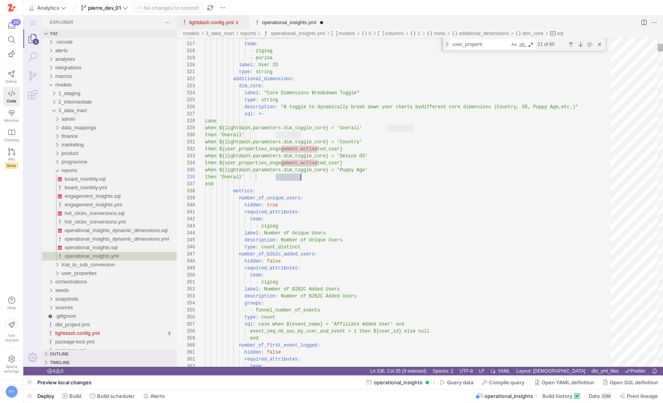
paste textarea "${user_properties_engagement.activated_user}"
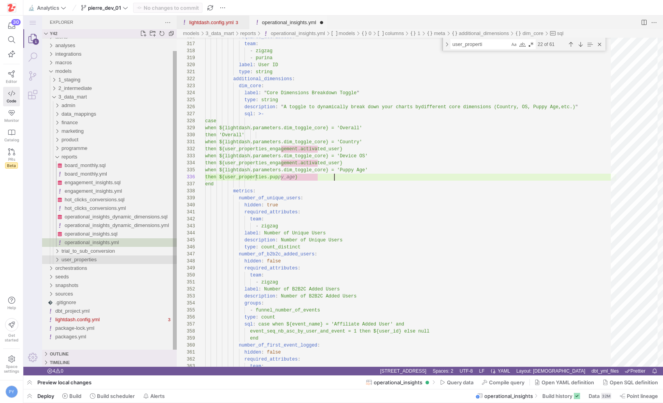
type textarea "when ${lightdash.parameters.dim_toggle_core} = 'Puppy Age' then ${user_properti…"
click at [97, 256] on div "user_properties" at bounding box center [119, 259] width 115 height 9
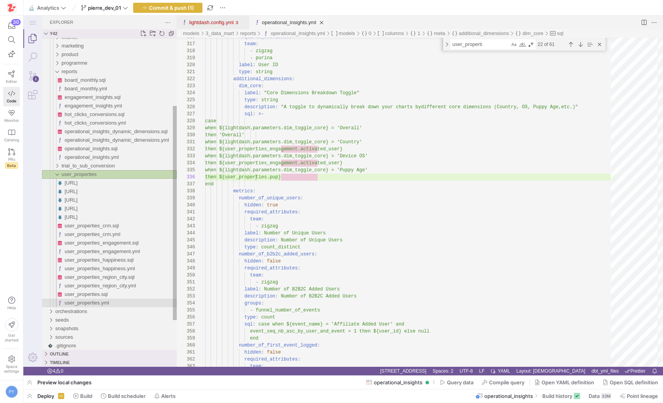
click at [109, 303] on span "user_properties.yml" at bounding box center [87, 303] width 44 height 6
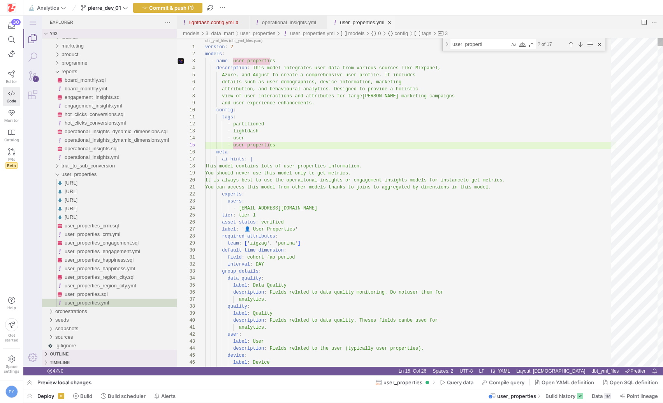
type textarea "You can access this model from other models thanks to joins to aggregated by di…"
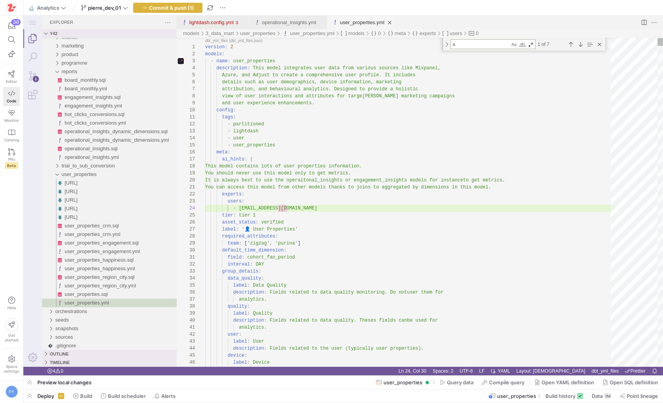
type textarea "ag"
type textarea "type: left - join: user_properties_crm sql_on: ${user_properties.user_id} = ${u…"
type textarea "age"
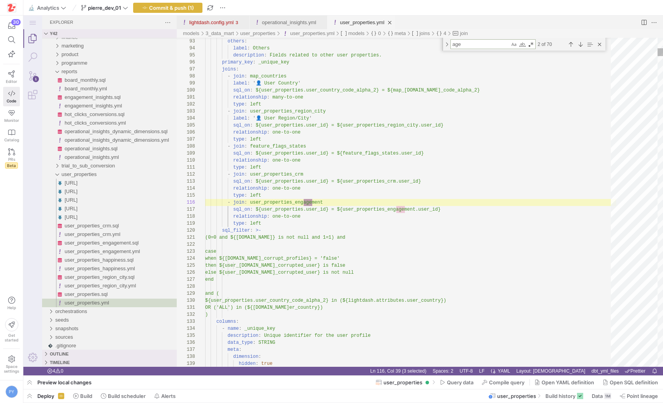
type textarea "dimension: hidden: false required_attributes: team: ['zigzag'] label: Puppy Bir…"
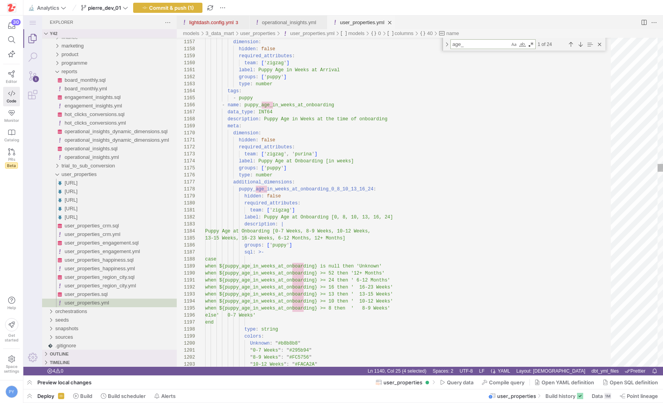
type textarea "age_"
type textarea "hidden: false required_attributes: team: ['zigzag', 'purina'] label: Puppy Age …"
drag, startPoint x: 331, startPoint y: 189, endPoint x: 342, endPoint y: 189, distance: 10.5
type textarea "0_8_"
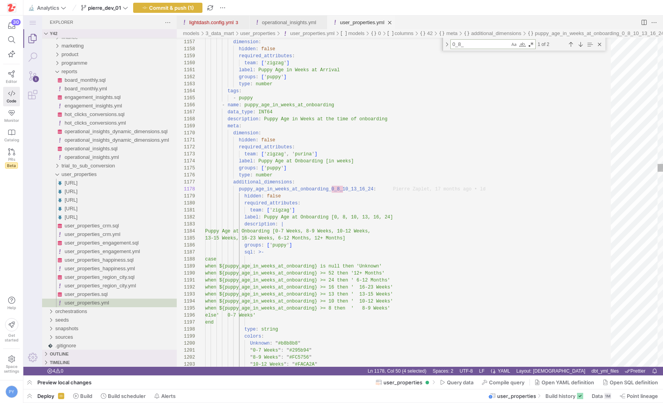
type textarea "puppy_age_in_weeks_at_onboarding_0_8_16_53: hidden: false required_attributes: …"
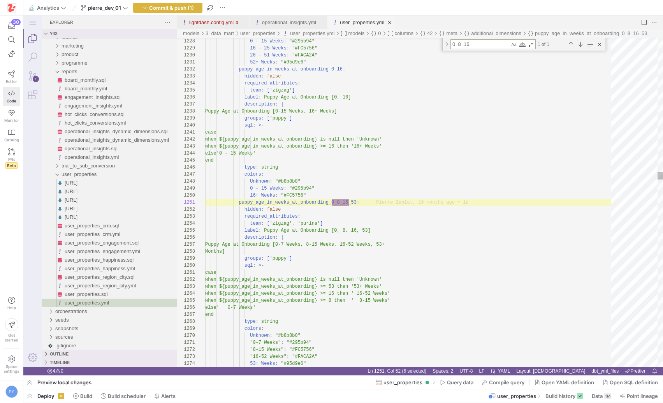
scroll to position [70, 144]
type textarea "0_8_16"
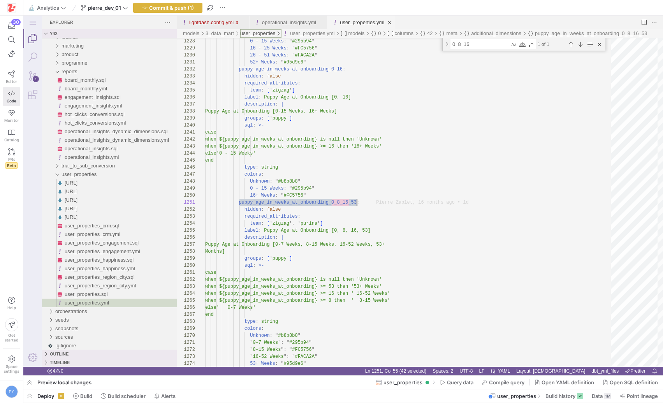
click at [271, 29] on div "user_properties" at bounding box center [257, 33] width 35 height 9
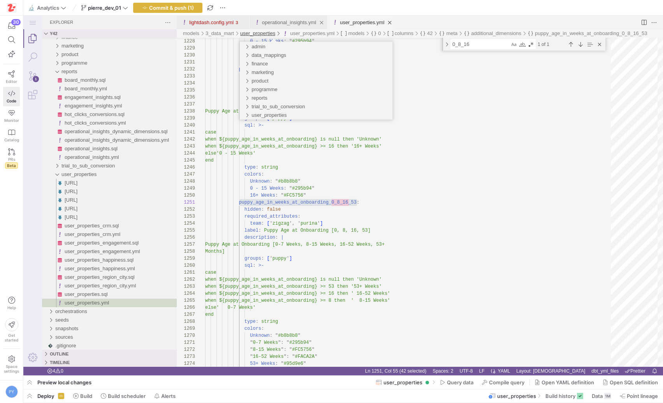
click at [271, 24] on link "operational_insights.yml" at bounding box center [289, 22] width 54 height 6
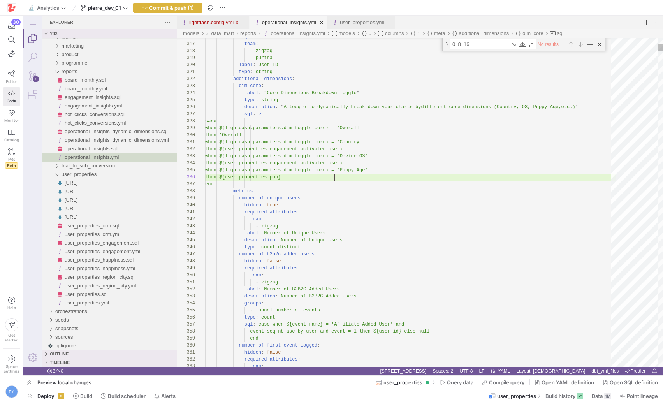
scroll to position [7, 129]
type textarea "when ${lightdash.parameters.dim_toggle_core} = 'Puppy Age' then ${user_properti…"
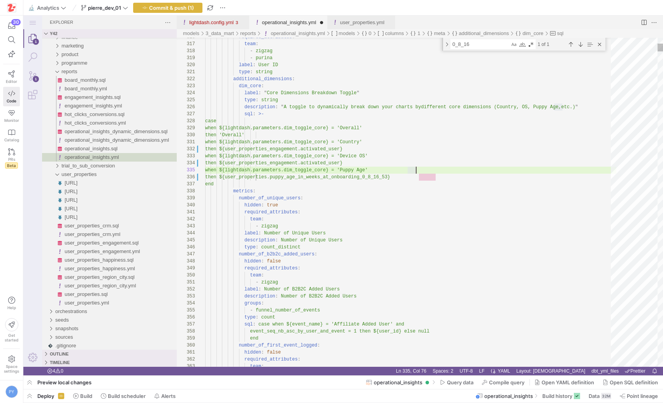
scroll to position [0, 208]
click at [354, 18] on div "user_properties.yml" at bounding box center [362, 23] width 44 height 14
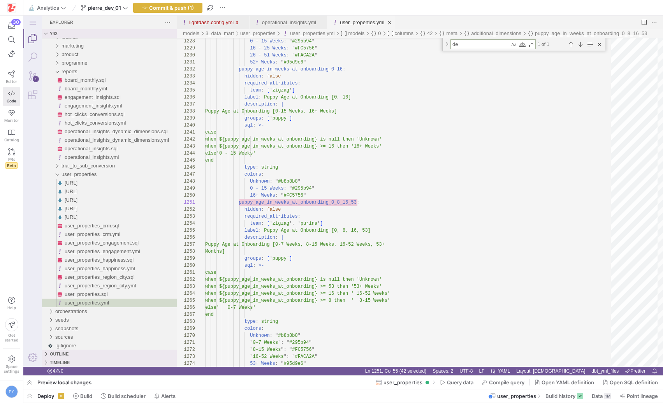
scroll to position [0, 53]
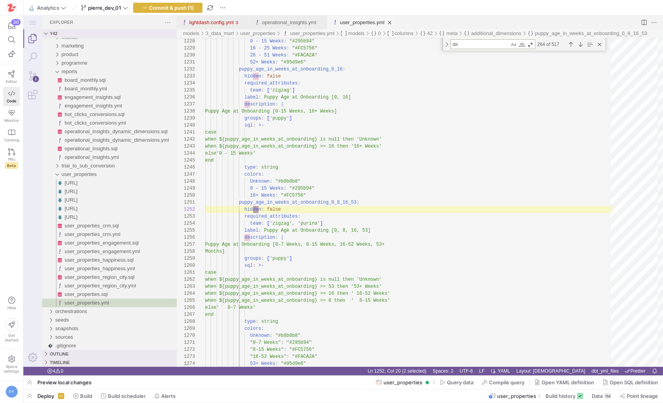
type textarea "dev"
type textarea "- data_quality - name: total_id_fix_on_device_applied data_type: INT64 descript…"
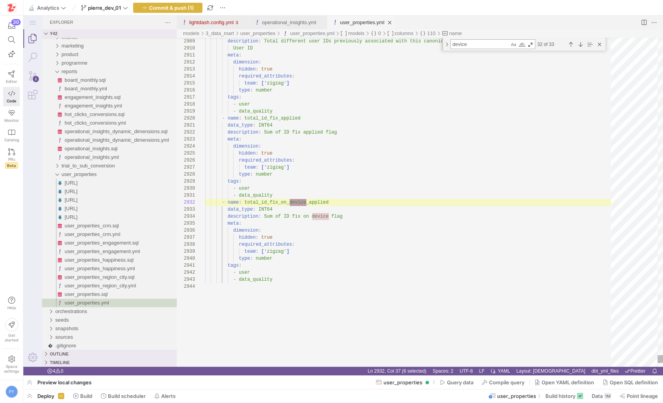
type textarea "device_"
type textarea "tags: - user - location - name: device_os data_type: STRING description: | Devi…"
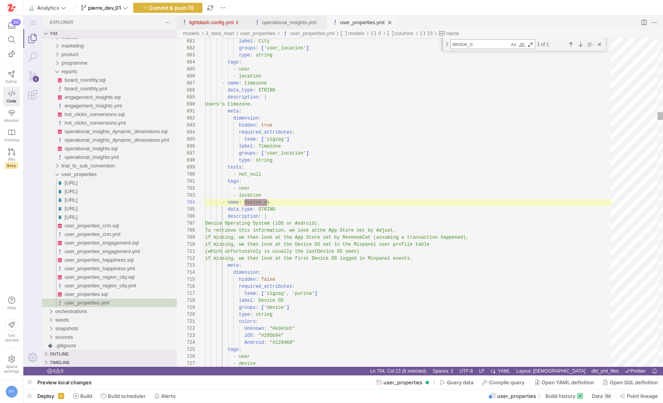
type textarea "device_o"
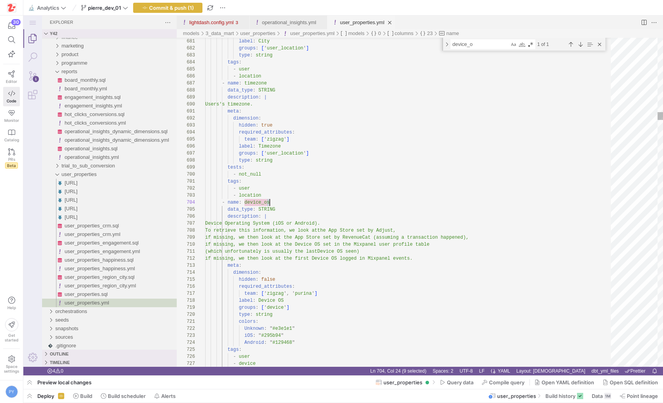
scroll to position [21, 65]
click at [293, 18] on div "operational_insights.yml" at bounding box center [289, 23] width 54 height 14
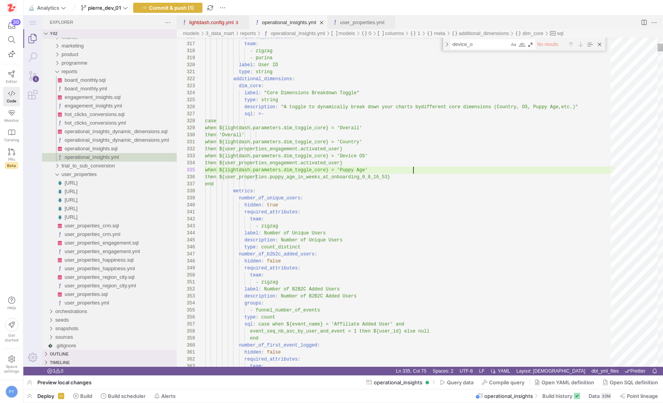
scroll to position [0, 208]
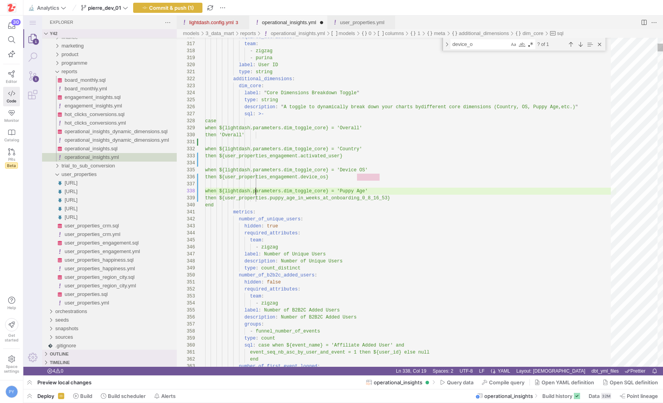
scroll to position [21, 51]
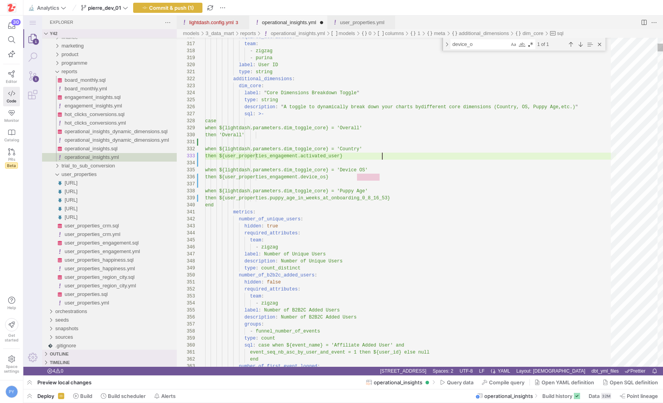
type textarea "type: string description: "A toggle to dynamically break down your charts by di…"
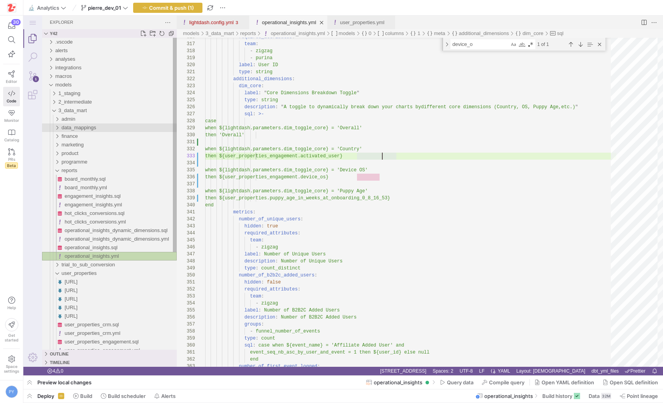
click at [73, 129] on span "data_mappings" at bounding box center [79, 128] width 35 height 6
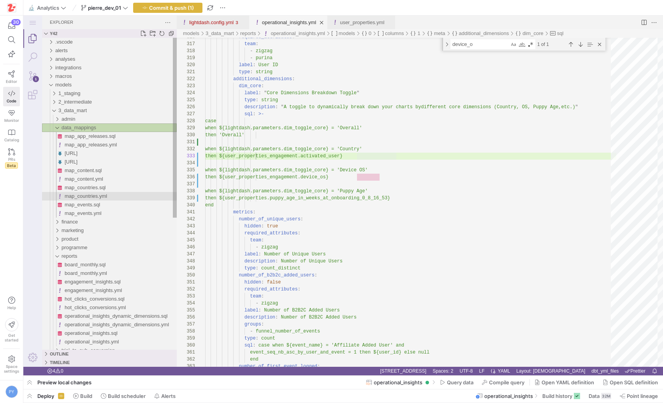
click at [90, 195] on span "map_countries.yml" at bounding box center [86, 196] width 42 height 6
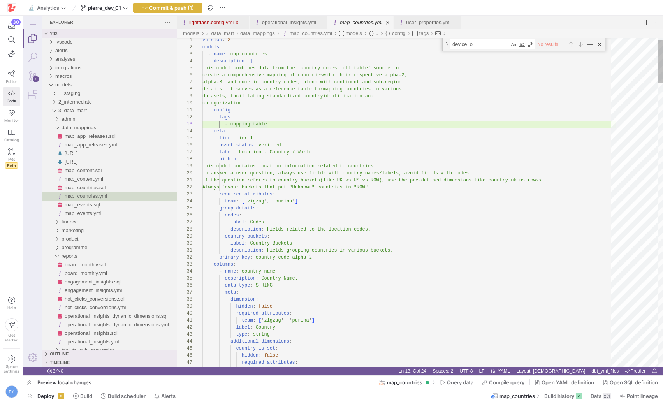
type textarea "If the question referes to country buckets (like UK vs US vs ROW), use the pre-…"
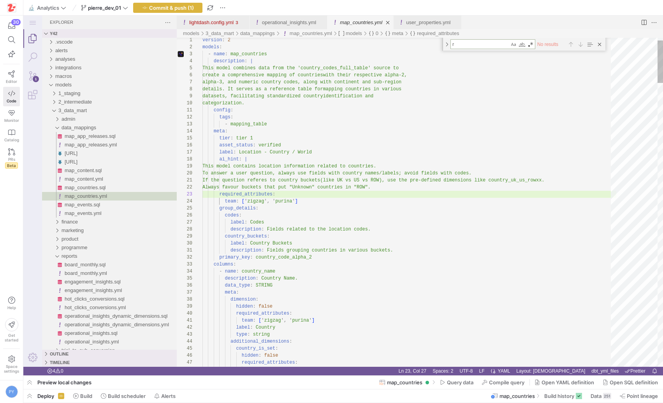
type textarea "ro"
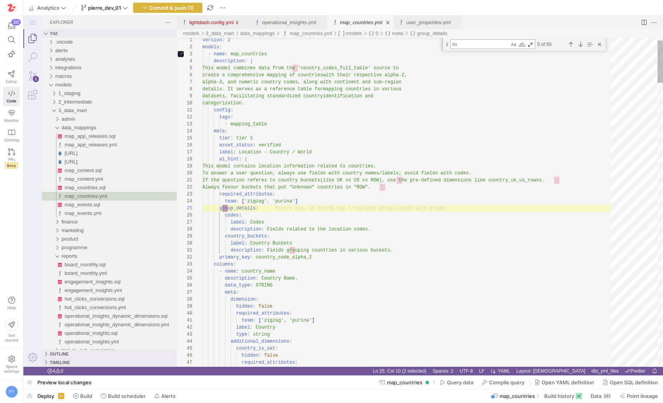
type textarea "type: boolean sql: coalesce(${country_code_alpha_2} != 'XX', false) country_uk_…"
type textarea "row"
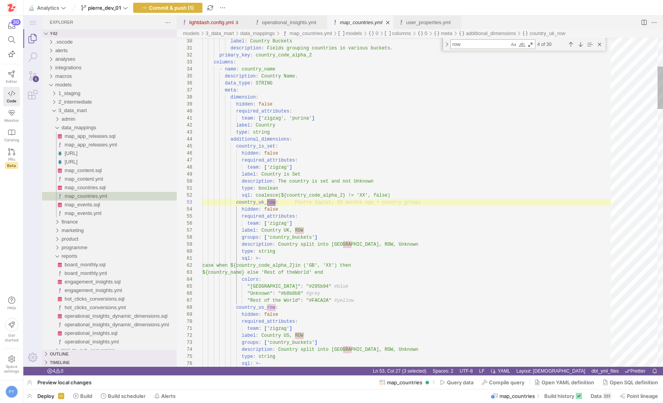
type textarea ""Unknown": "#b8b8b8" #grey "Rest of the World": "#FACA2A" #yellow country_us_ro…"
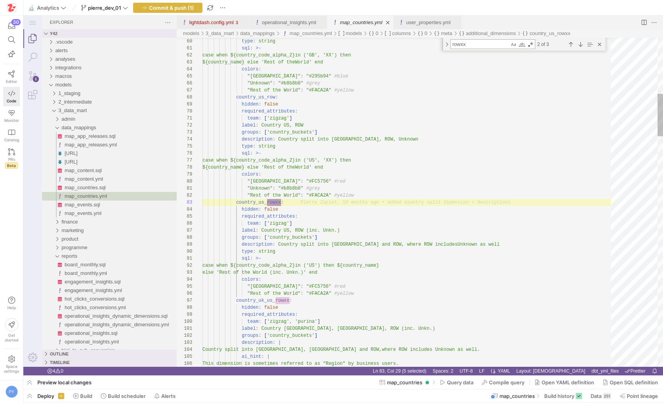
scroll to position [70, 79]
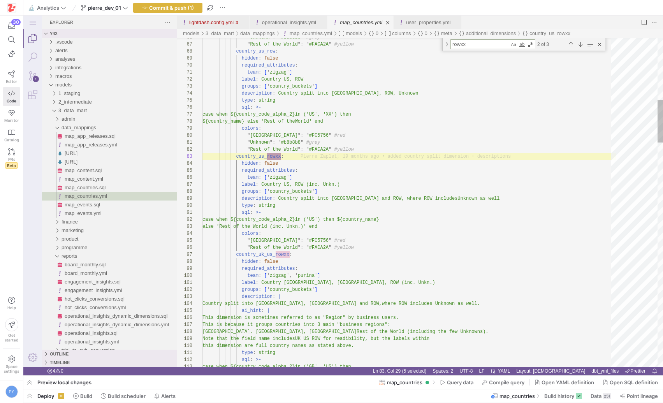
type textarea "rowxx"
type textarea "sql: >- case when ${country_code_alpha_2} in ('US') then ${country_name} else '…"
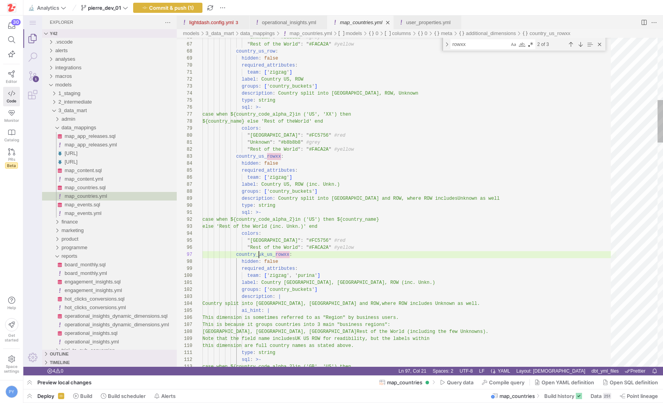
click at [299, 21] on link "operational_insights.yml" at bounding box center [289, 22] width 54 height 6
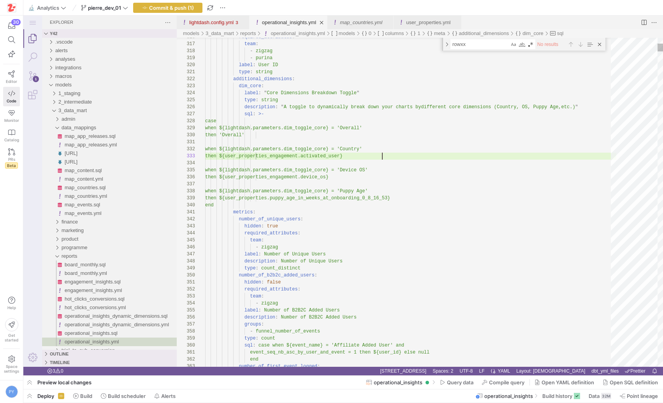
scroll to position [56, 177]
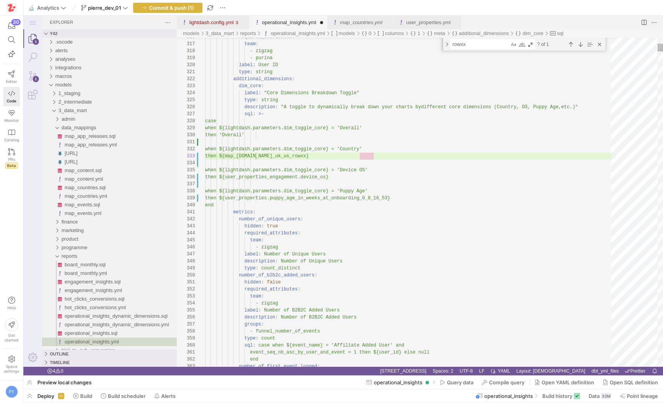
scroll to position [56, 76]
type textarea "type: string description: "A toggle to dynamically break down your charts by di…"
type textarea "map_countries"
click at [568, 43] on div "Previous Match (⇧Enter)" at bounding box center [571, 44] width 9 height 9
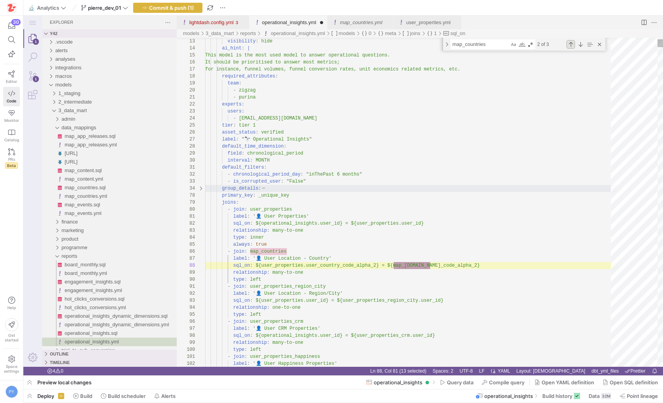
scroll to position [70, 225]
click at [579, 42] on div "Next Match (Enter)" at bounding box center [580, 44] width 9 height 9
type textarea "then ${map_countries.country_uk_us_rowxx} when ${lightdash.parameters.dim_toggl…"
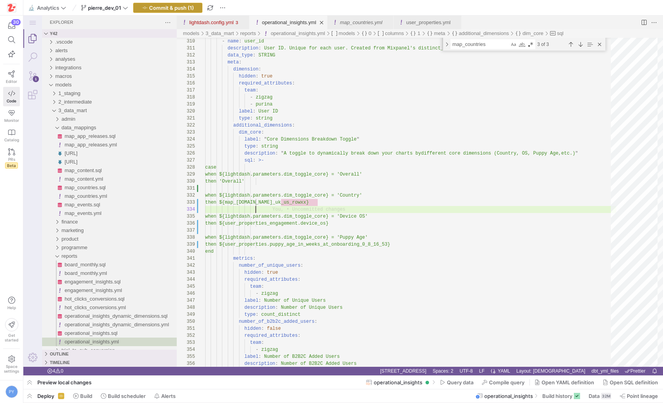
click at [173, 12] on span "button" at bounding box center [168, 7] width 69 height 9
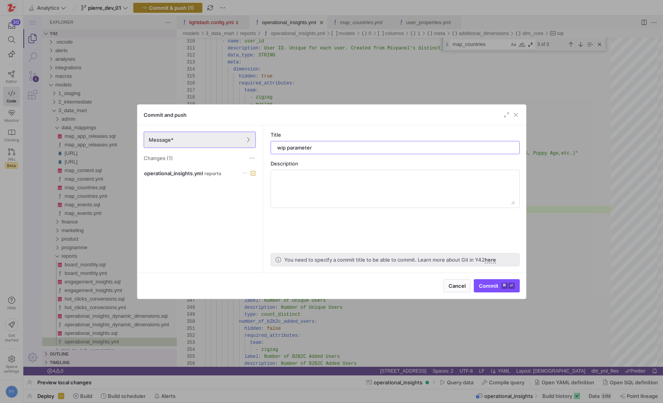
type input "wip parameter"
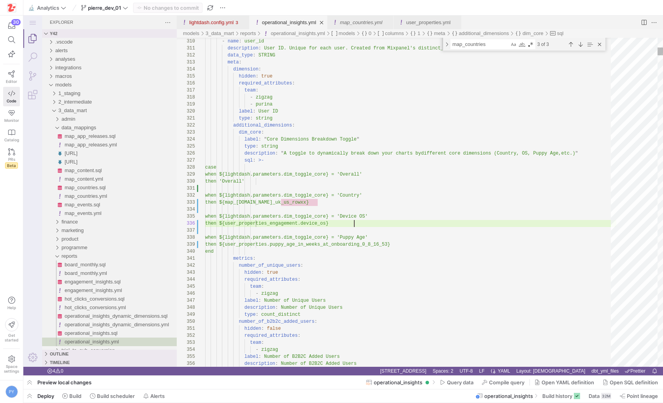
type textarea "dim_core: label: "Core Dimensions Breakdown Toggle" type: string description: "…"
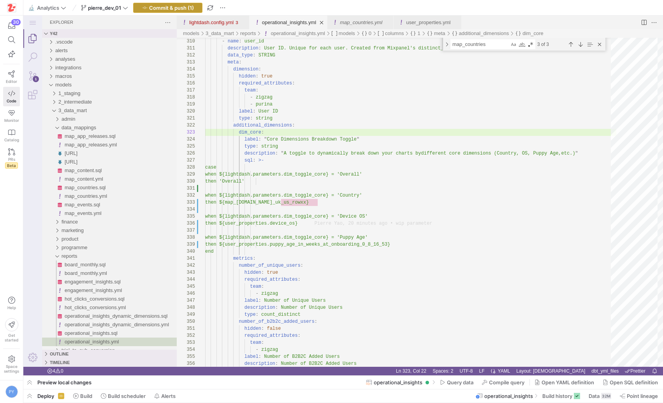
click at [188, 5] on span "Commit & push (1)" at bounding box center [171, 8] width 45 height 6
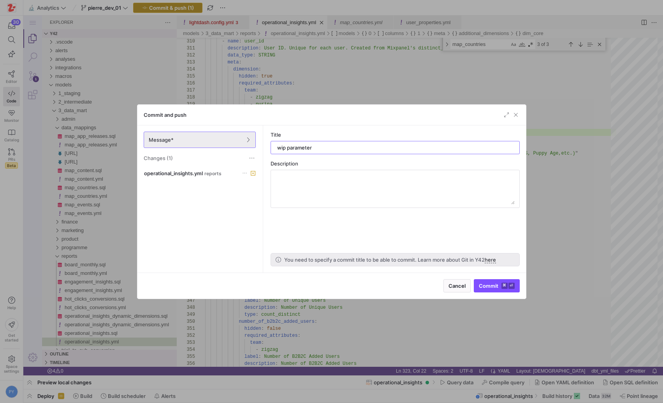
type input "wip parameters"
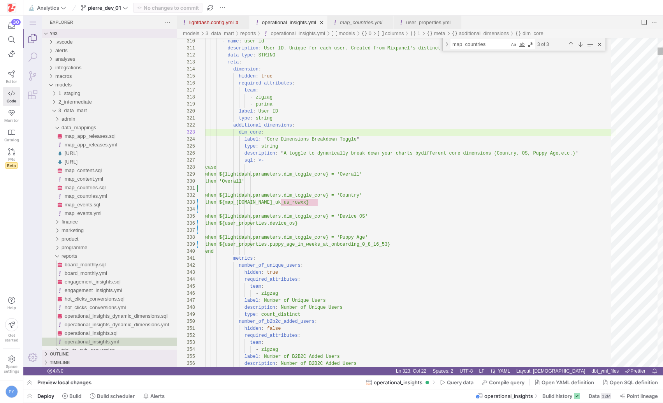
scroll to position [42, 186]
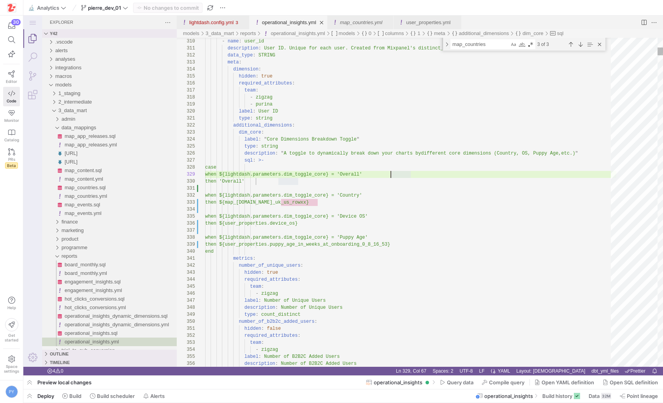
type textarea "dim_core: label: "Core Dimensions Breakdown Toggle" type: string description: "…"
click at [204, 20] on link "lightdash.config.yml" at bounding box center [211, 22] width 44 height 6
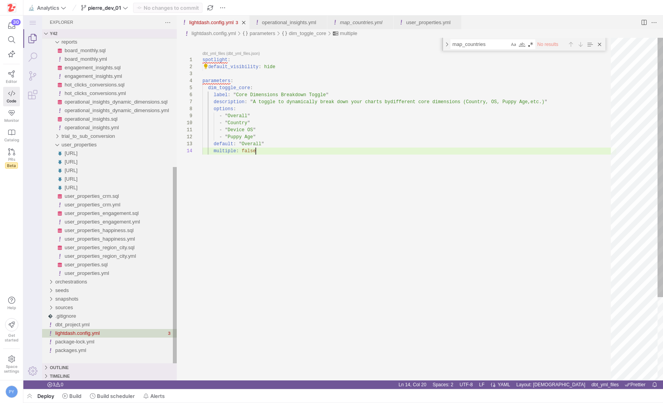
scroll to position [21, 53]
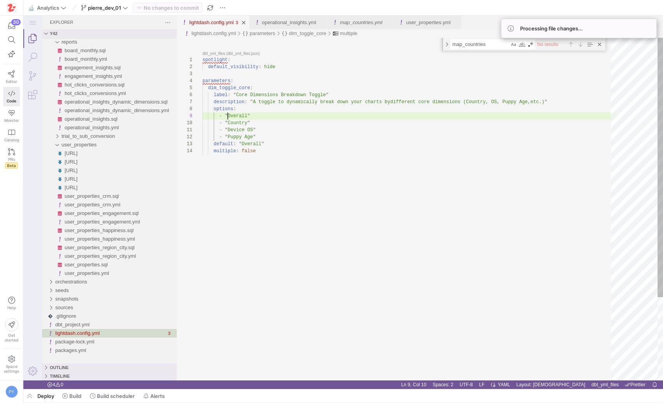
click at [227, 116] on div "spotlight : default_visibility : hide parameters : dim_toggle_core : label : " …" at bounding box center [409, 264] width 414 height 452
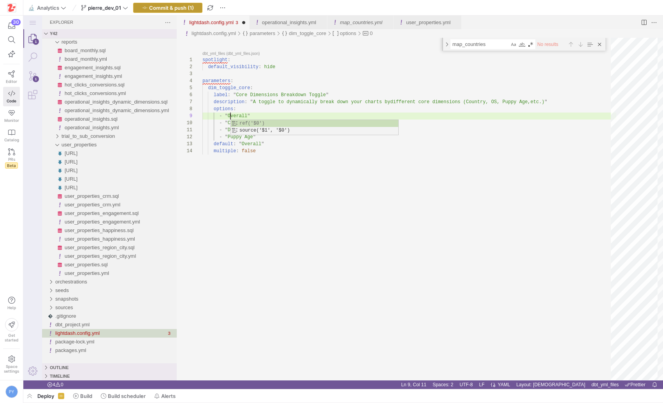
type textarea "spotlight: default_visibility: hide parameters: dim_toggle_core: label: "Core D…"
click at [189, 5] on span "Commit & push (1)" at bounding box center [171, 8] width 45 height 6
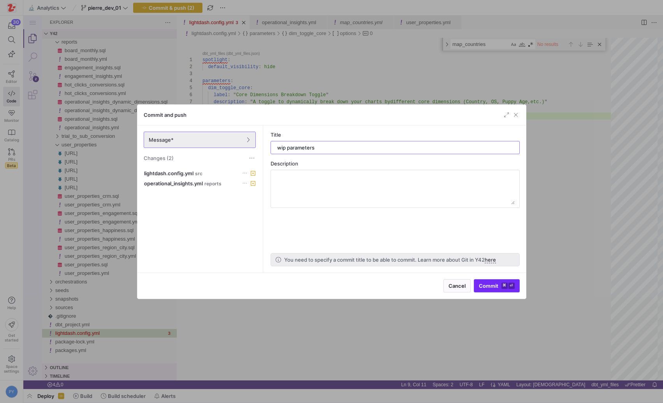
type input "wip parameters"
click at [494, 285] on span "Commit ⌘ ⏎" at bounding box center [497, 286] width 36 height 6
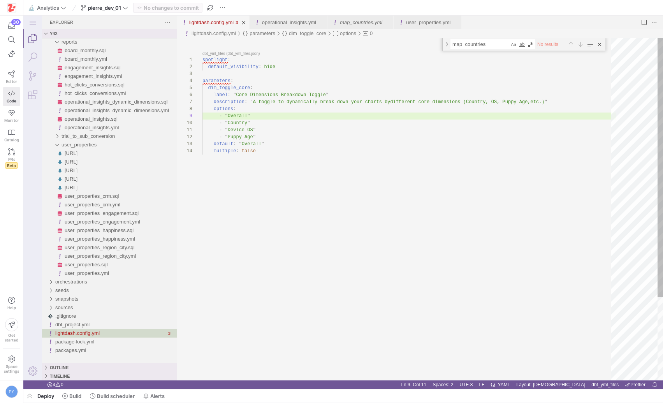
click at [239, 95] on div "spotlight : default_visibility : hide parameters : dim_toggle_core : label : " …" at bounding box center [409, 264] width 414 height 452
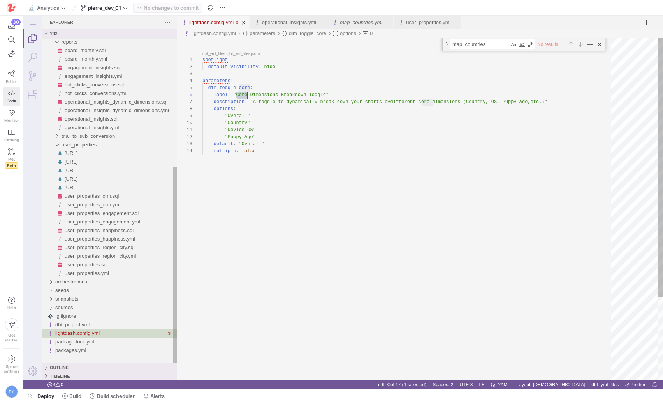
click at [239, 95] on div "spotlight : default_visibility : hide parameters : dim_toggle_core : label : " …" at bounding box center [409, 264] width 414 height 452
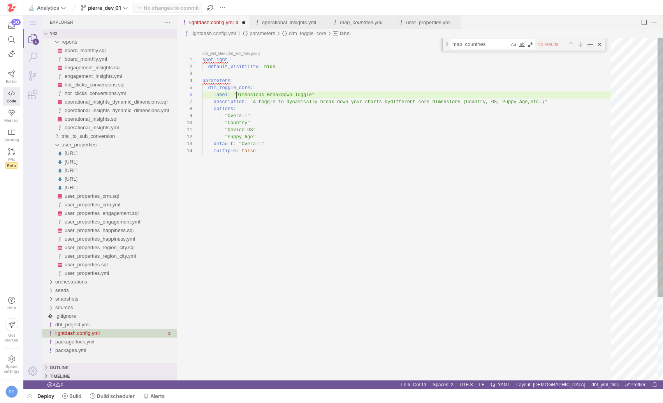
type textarea "spotlight: default_visibility: hide parameters: dim_toggle_core: label: "Dimens…"
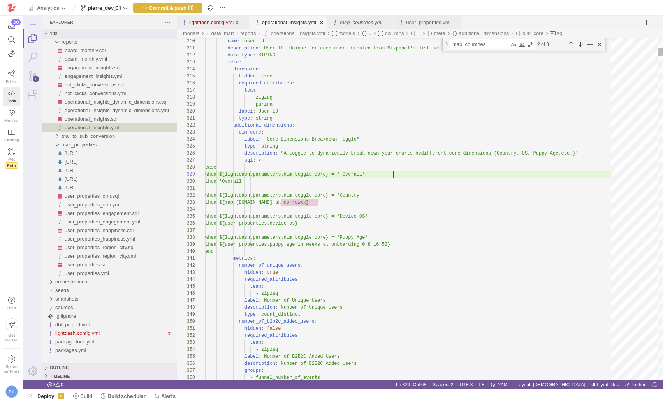
click at [299, 25] on link "operational_insights.yml" at bounding box center [289, 22] width 54 height 6
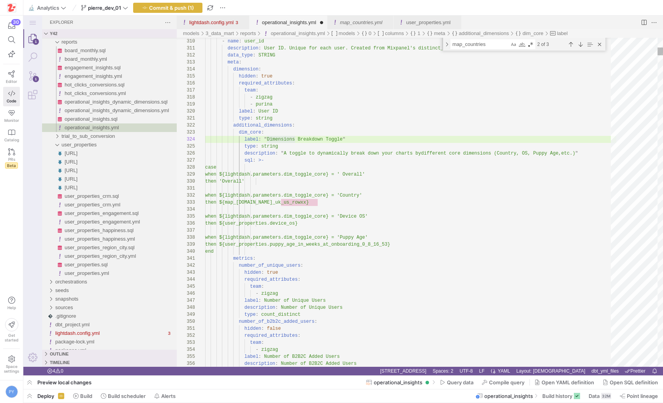
type textarea "dim_core: label: "Dimension Breakdown Toggle" type: string description: "A togg…"
click at [229, 22] on link "lightdash.config.yml" at bounding box center [211, 22] width 44 height 6
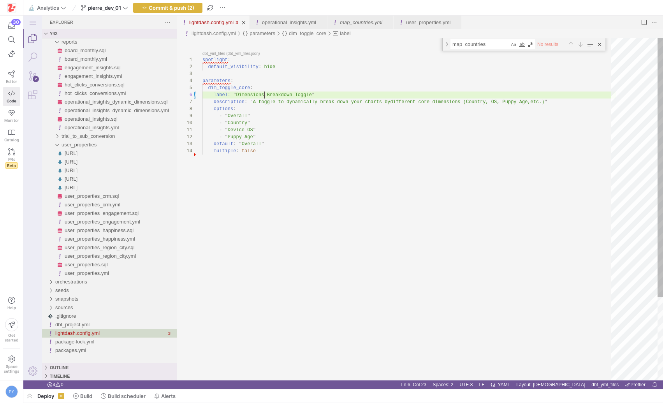
click at [264, 95] on div "spotlight : default_visibility : hide parameters : dim_toggle_core : label : " …" at bounding box center [409, 264] width 414 height 452
type textarea "spotlight: default_visibility: hide parameters: dim_toggle_core: label: "Dimens…"
click at [277, 23] on link "operational_insights.yml" at bounding box center [289, 22] width 54 height 6
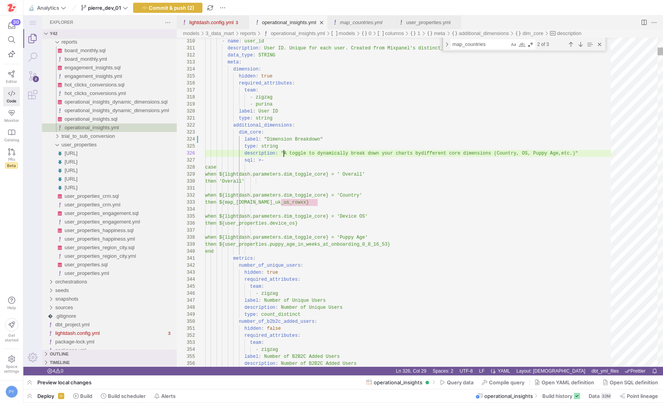
scroll to position [21, 79]
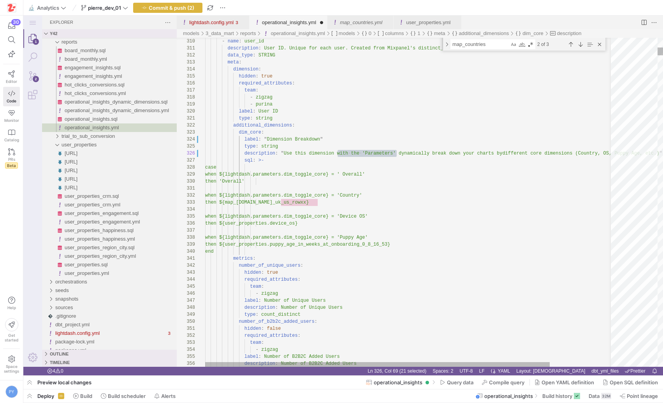
scroll to position [21, 138]
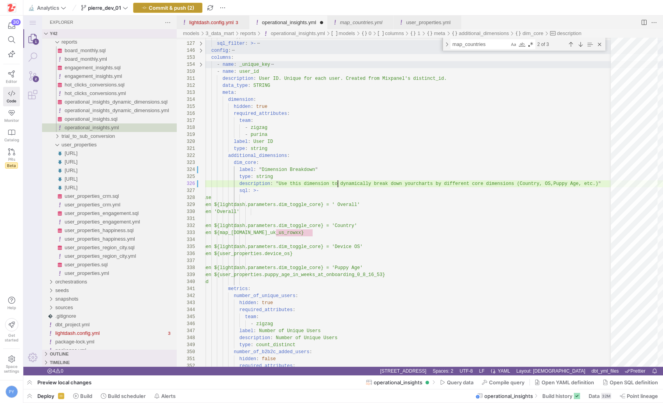
type textarea "dim_core: label: "Dimension Breakdown" type: string description: "Use this dime…"
click at [188, 7] on span "Commit & push (2)" at bounding box center [172, 8] width 46 height 6
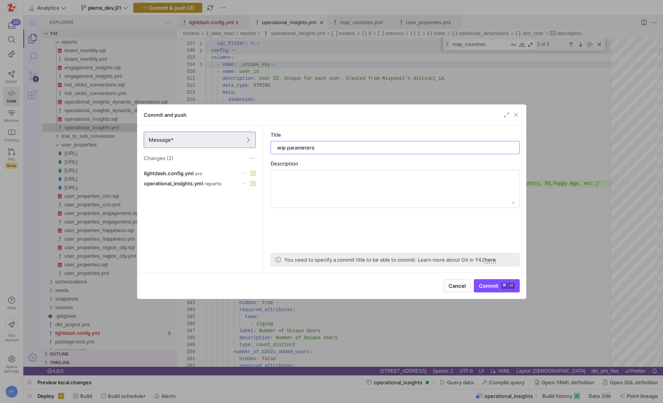
type input "wip parameters"
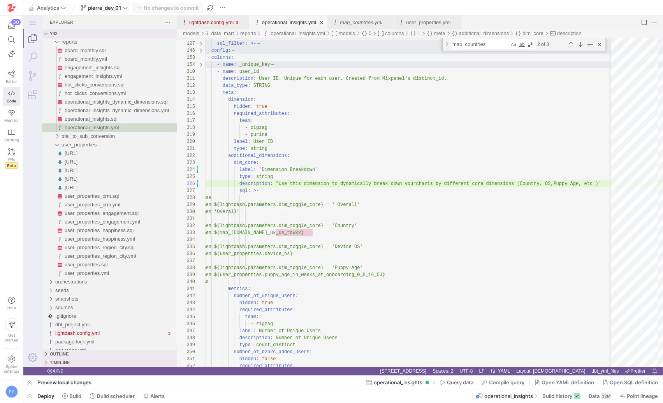
click at [121, 11] on span at bounding box center [104, 7] width 50 height 9
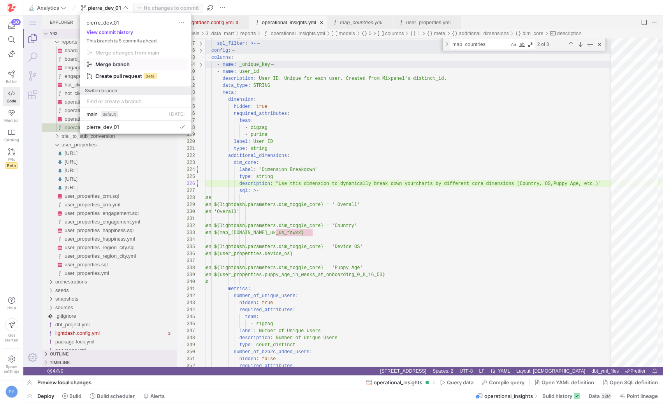
click at [109, 64] on span "Merge branch" at bounding box center [112, 64] width 34 height 6
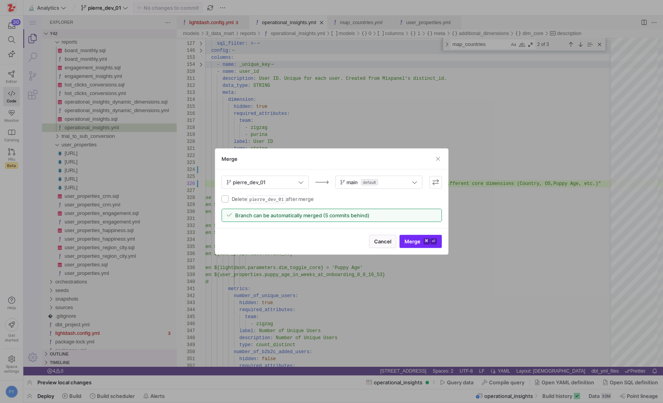
click at [402, 239] on span "submit" at bounding box center [421, 241] width 42 height 12
